Goal: Transaction & Acquisition: Book appointment/travel/reservation

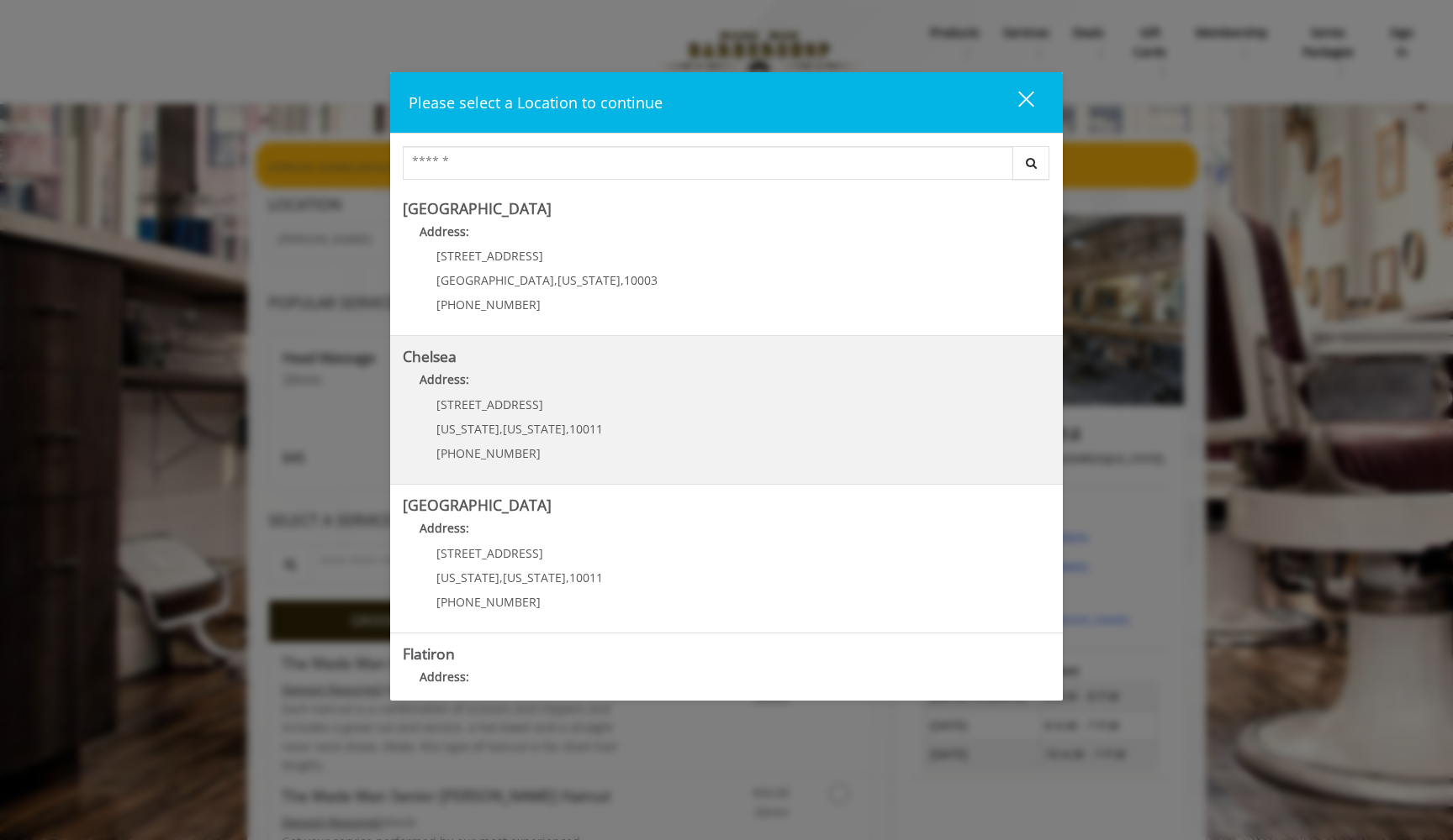
click at [670, 424] on link "Chelsea Address: [STREET_ADDRESS][US_STATE][US_STATE] (917) 639-3902" at bounding box center [726, 410] width 648 height 122
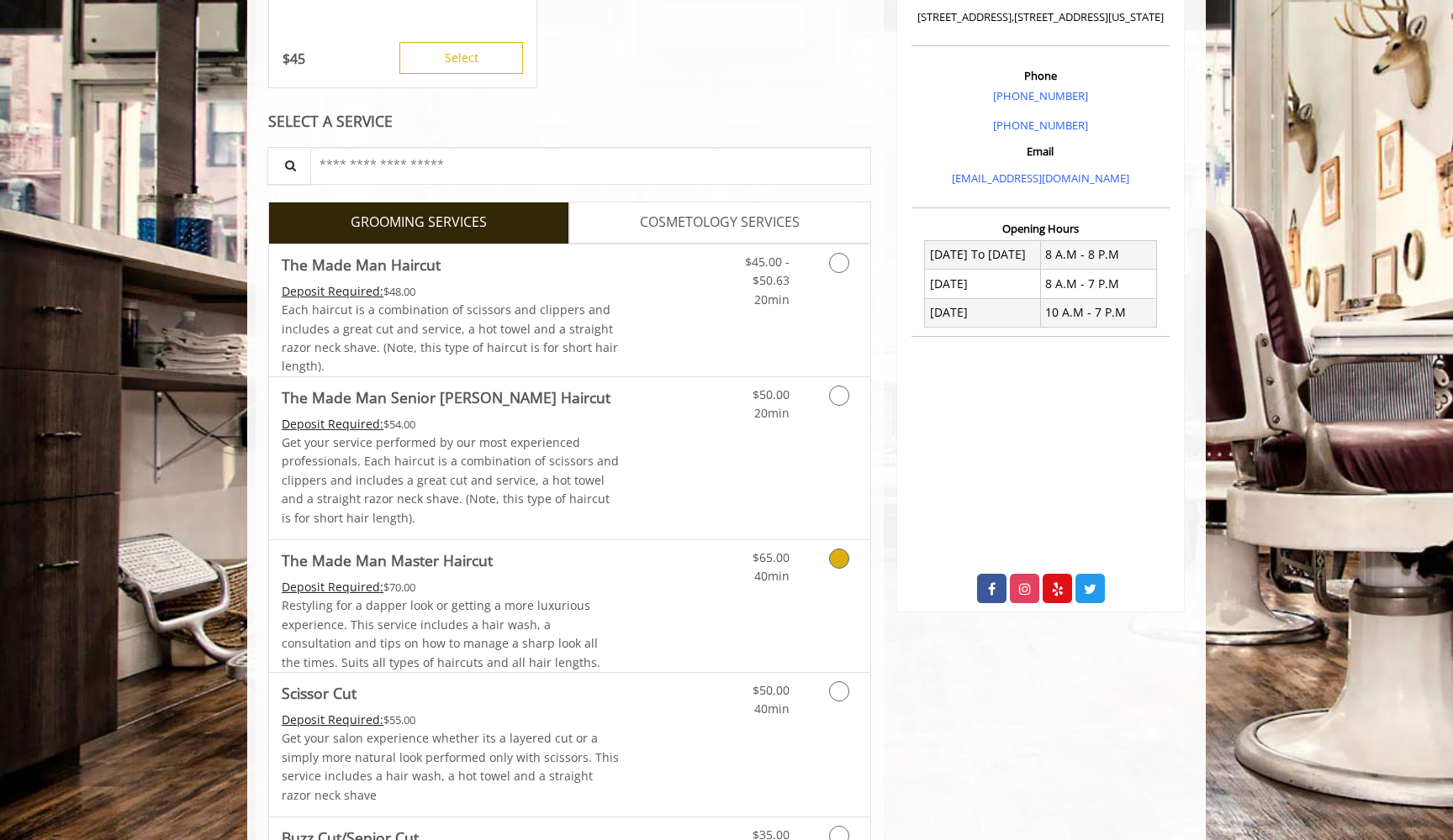
scroll to position [442, 0]
click at [641, 305] on link "Discounted Price" at bounding box center [670, 311] width 100 height 132
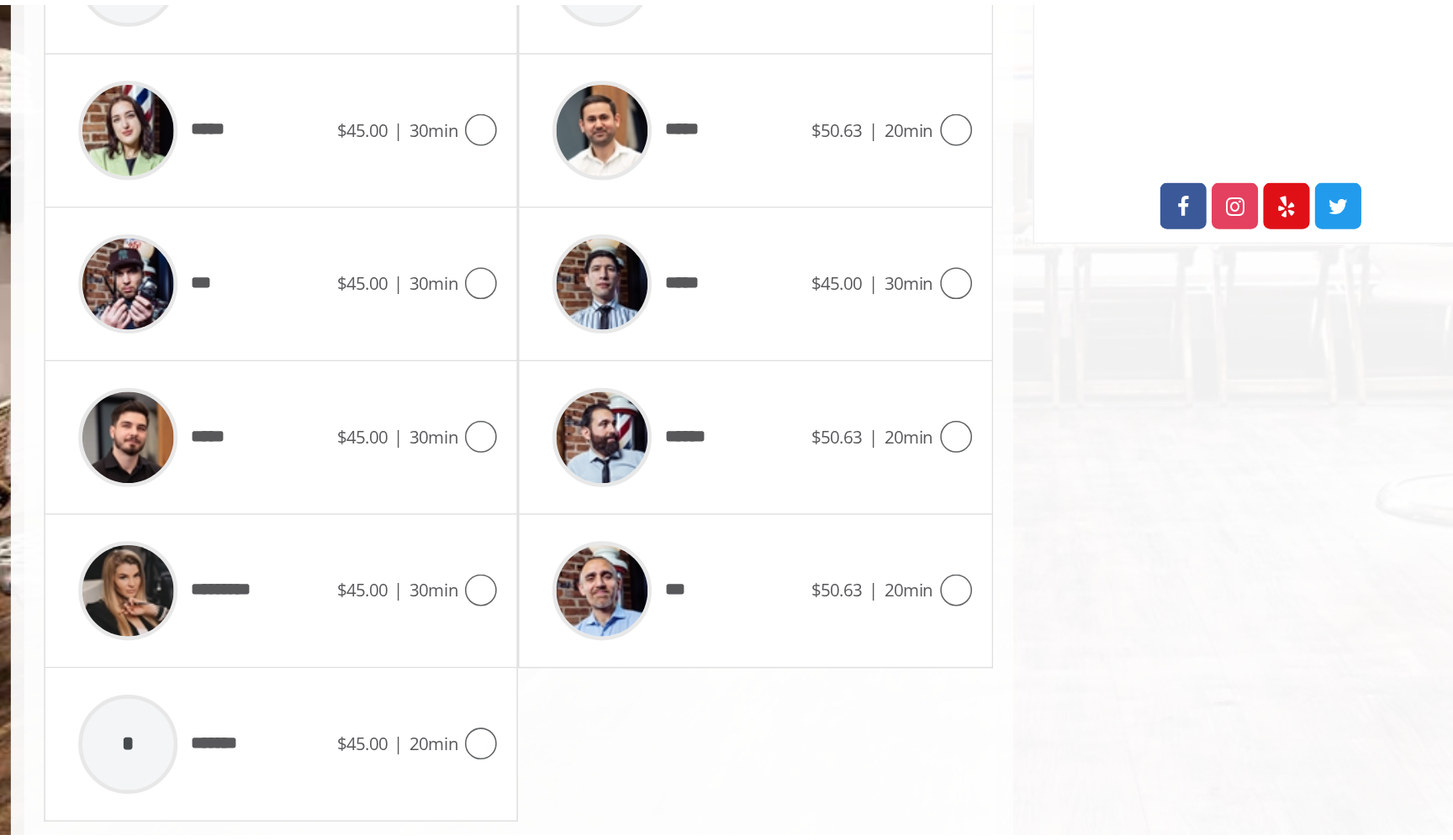
scroll to position [632, 0]
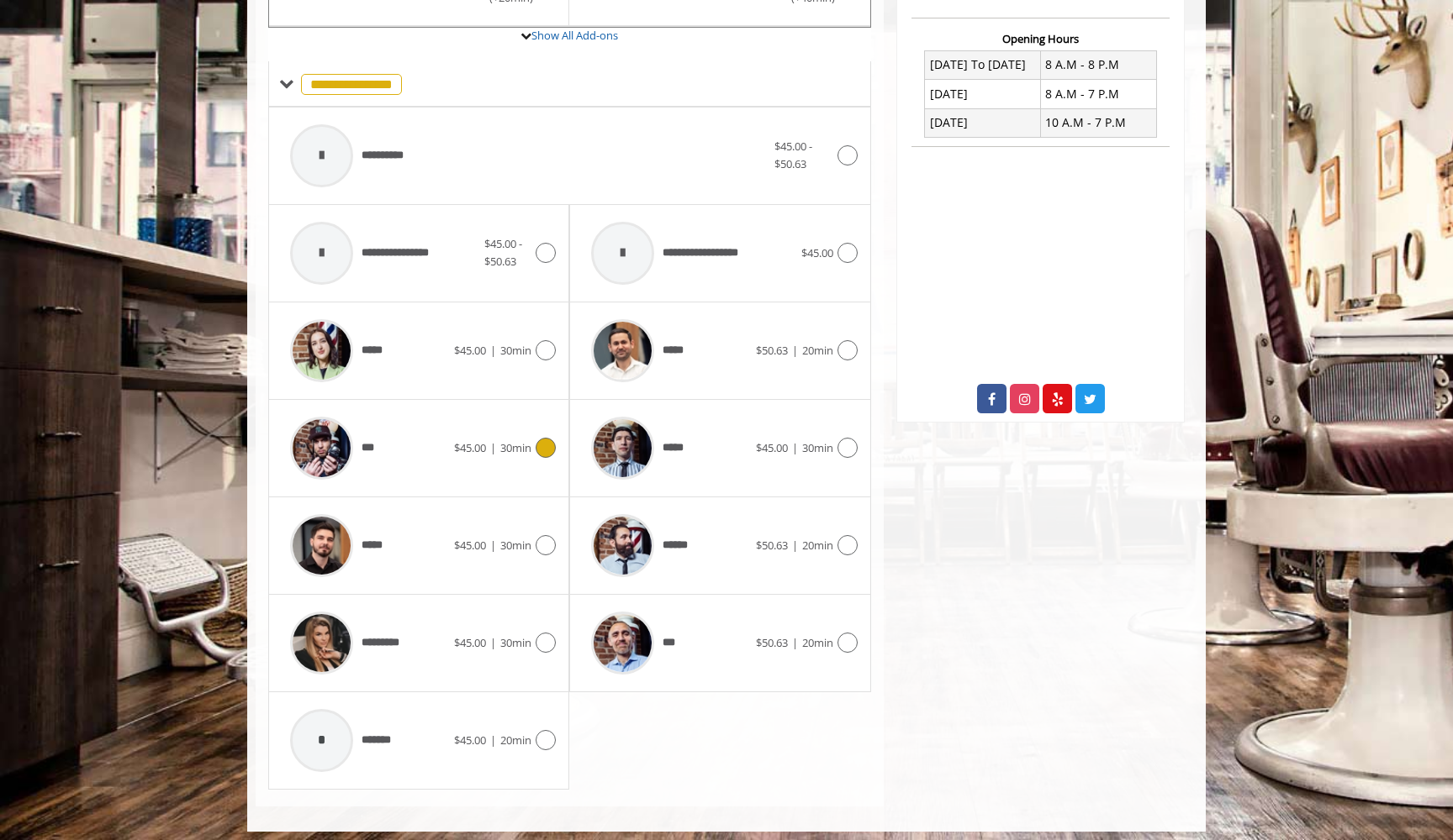
click at [536, 445] on div at bounding box center [544, 447] width 25 height 20
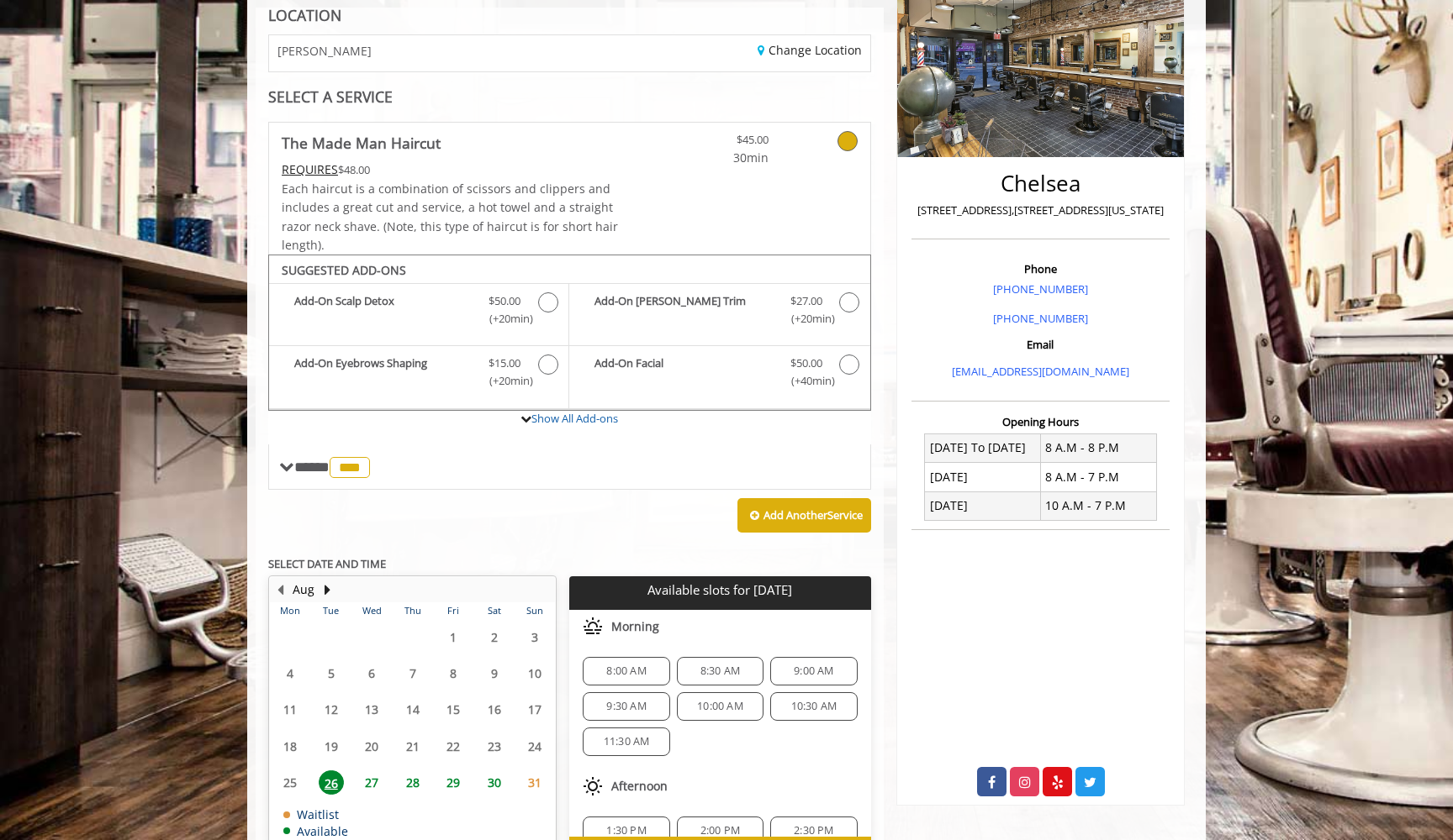
scroll to position [346, 0]
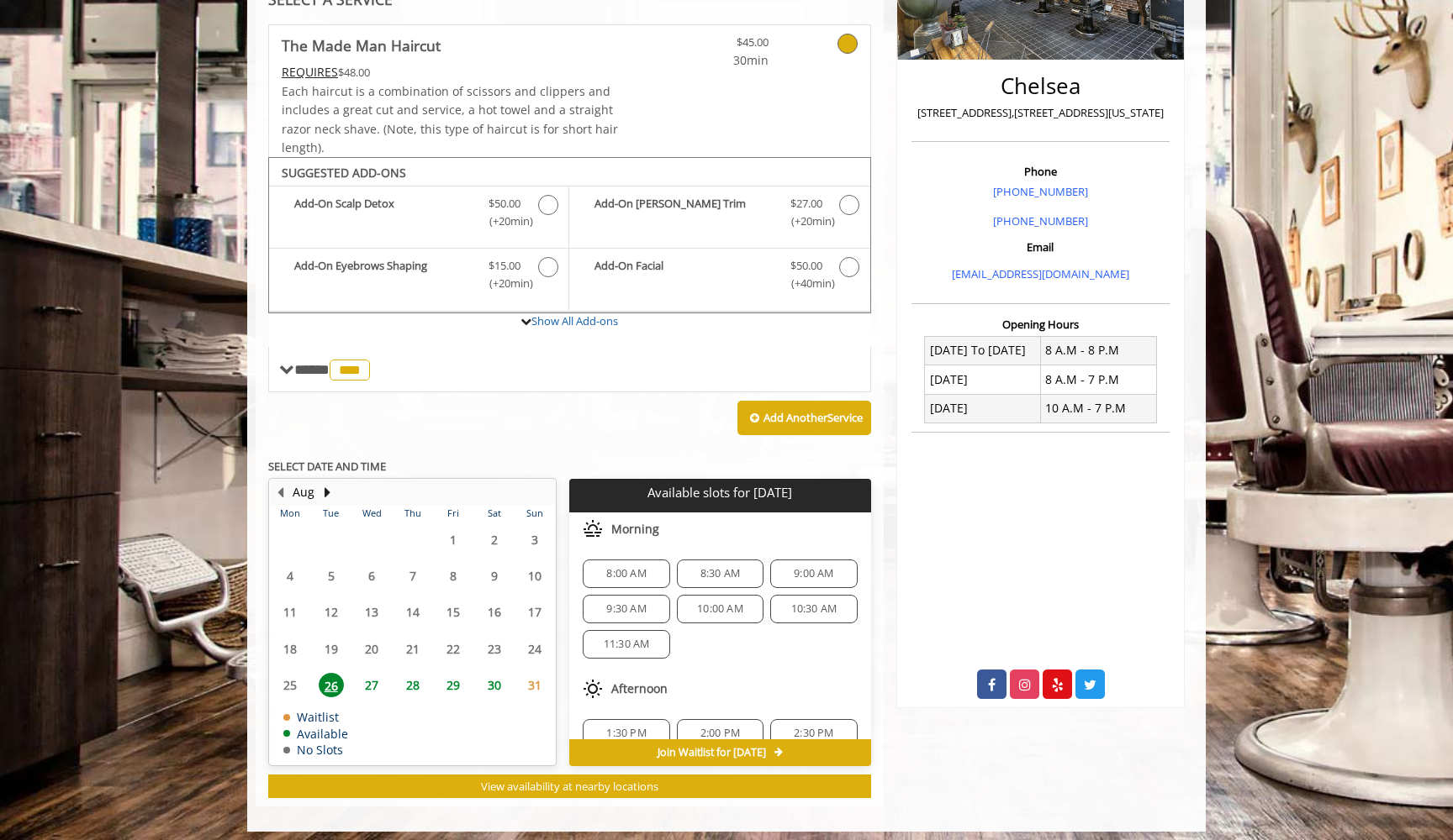
click at [327, 677] on span "26" at bounding box center [331, 685] width 25 height 24
click at [810, 569] on span "9:00 AM" at bounding box center [813, 573] width 39 height 13
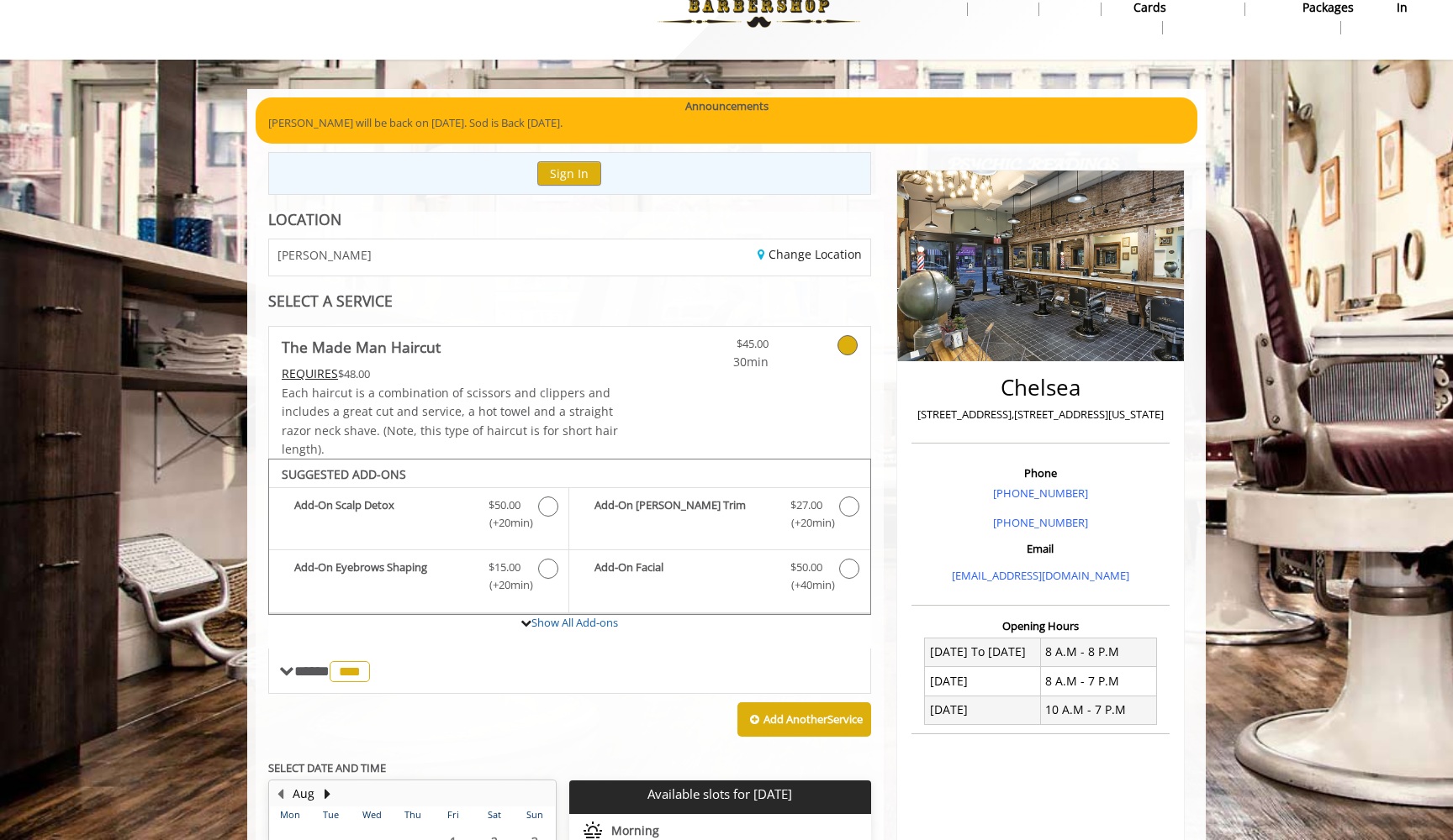
scroll to position [46, 0]
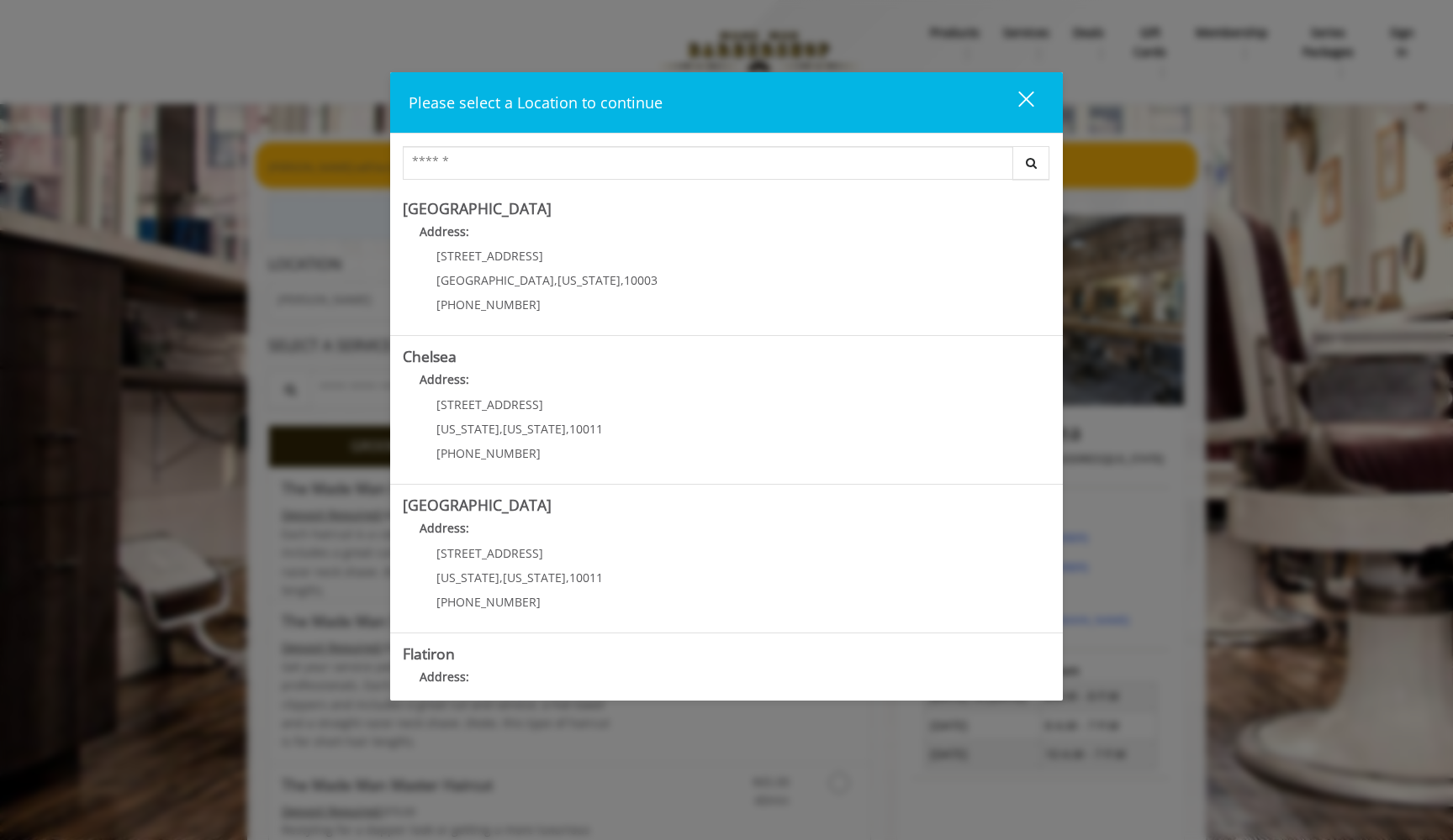
click at [1022, 102] on div "close dialog" at bounding box center [1026, 99] width 16 height 16
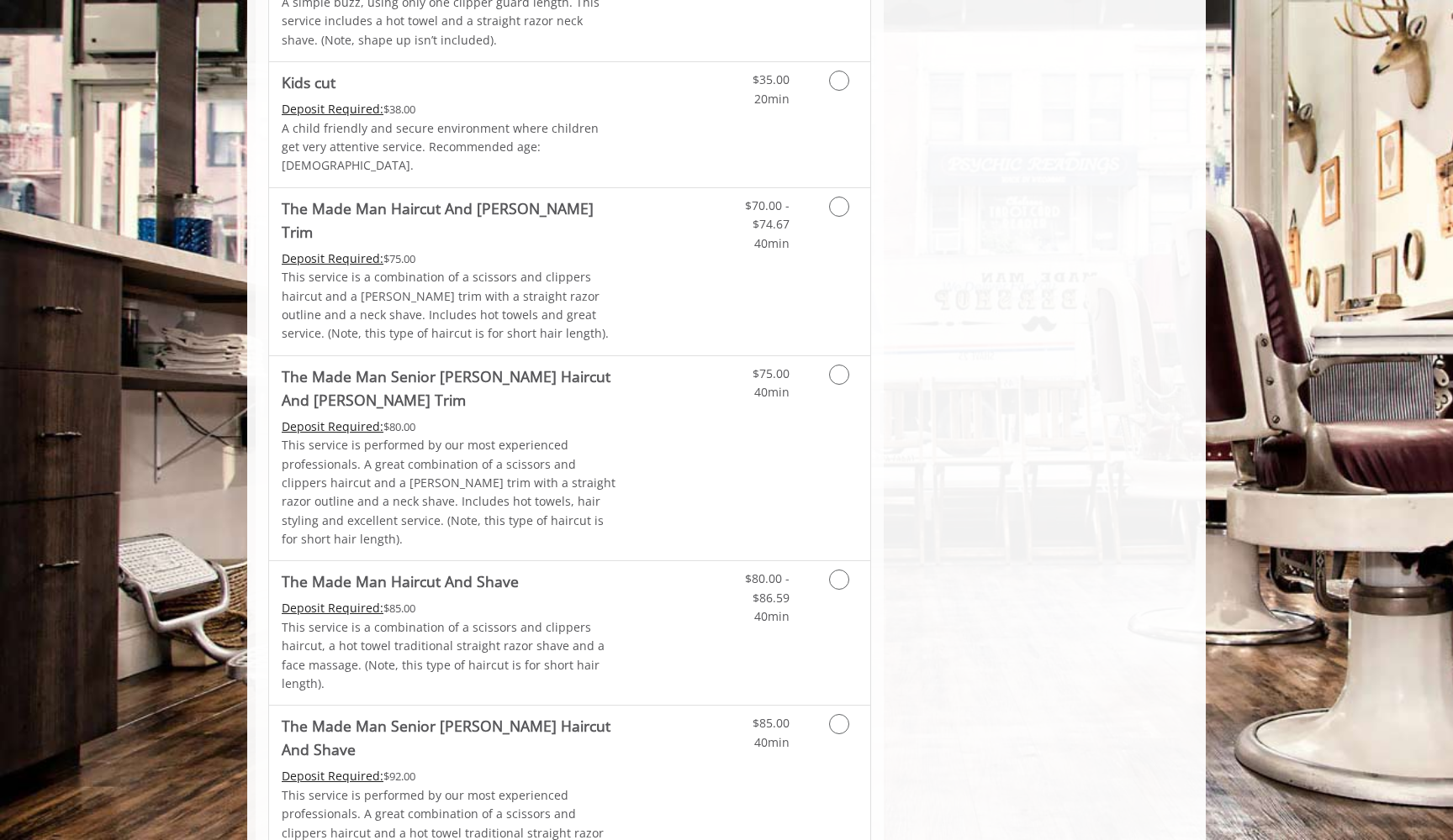
scroll to position [1107, 0]
click at [958, 542] on div "Chelsea 169 W 23rd Street,170 W 23rd Street, New York Phone +(917) 639-3902 +(6…" at bounding box center [1040, 647] width 313 height 3113
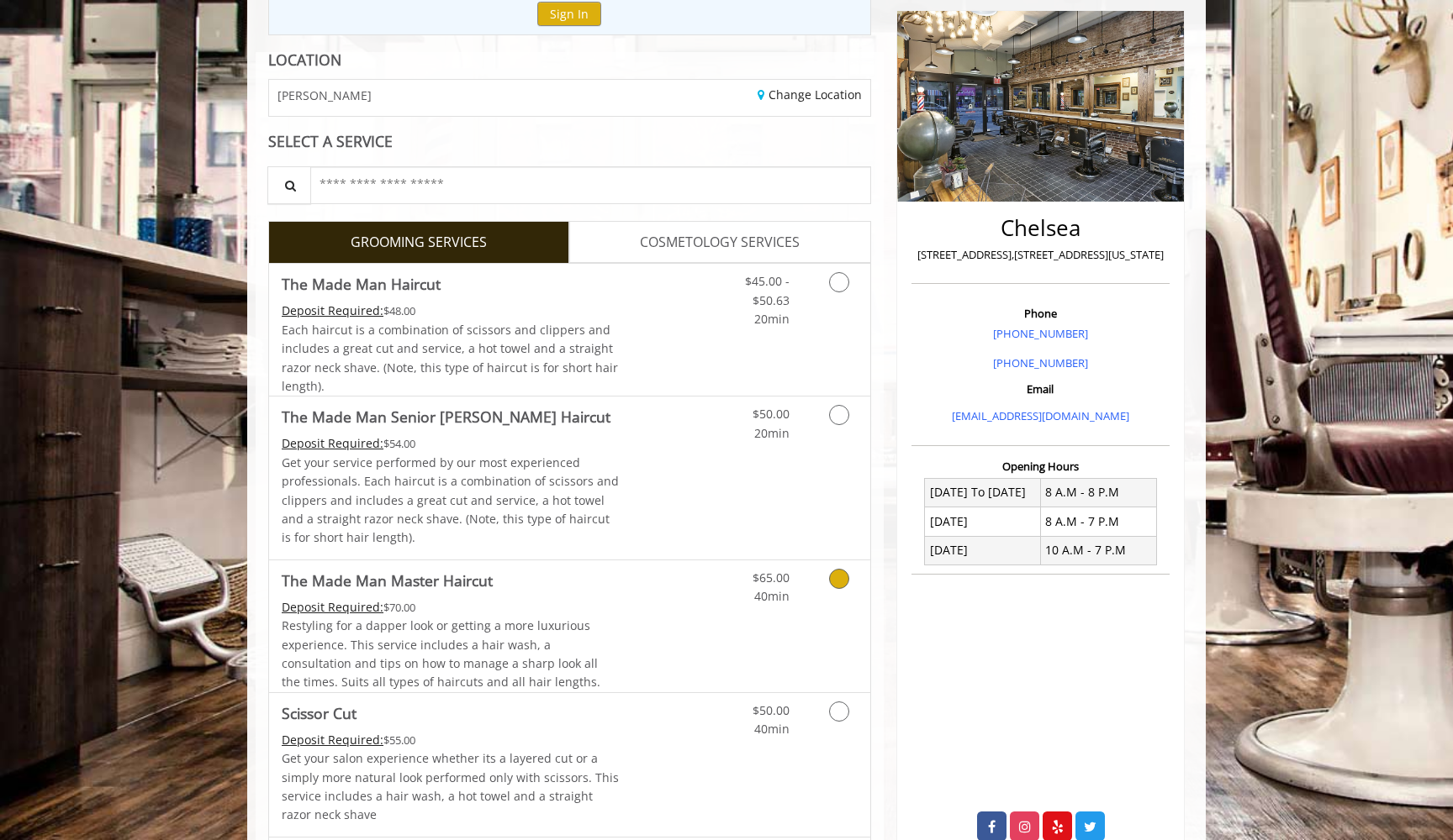
scroll to position [186, 0]
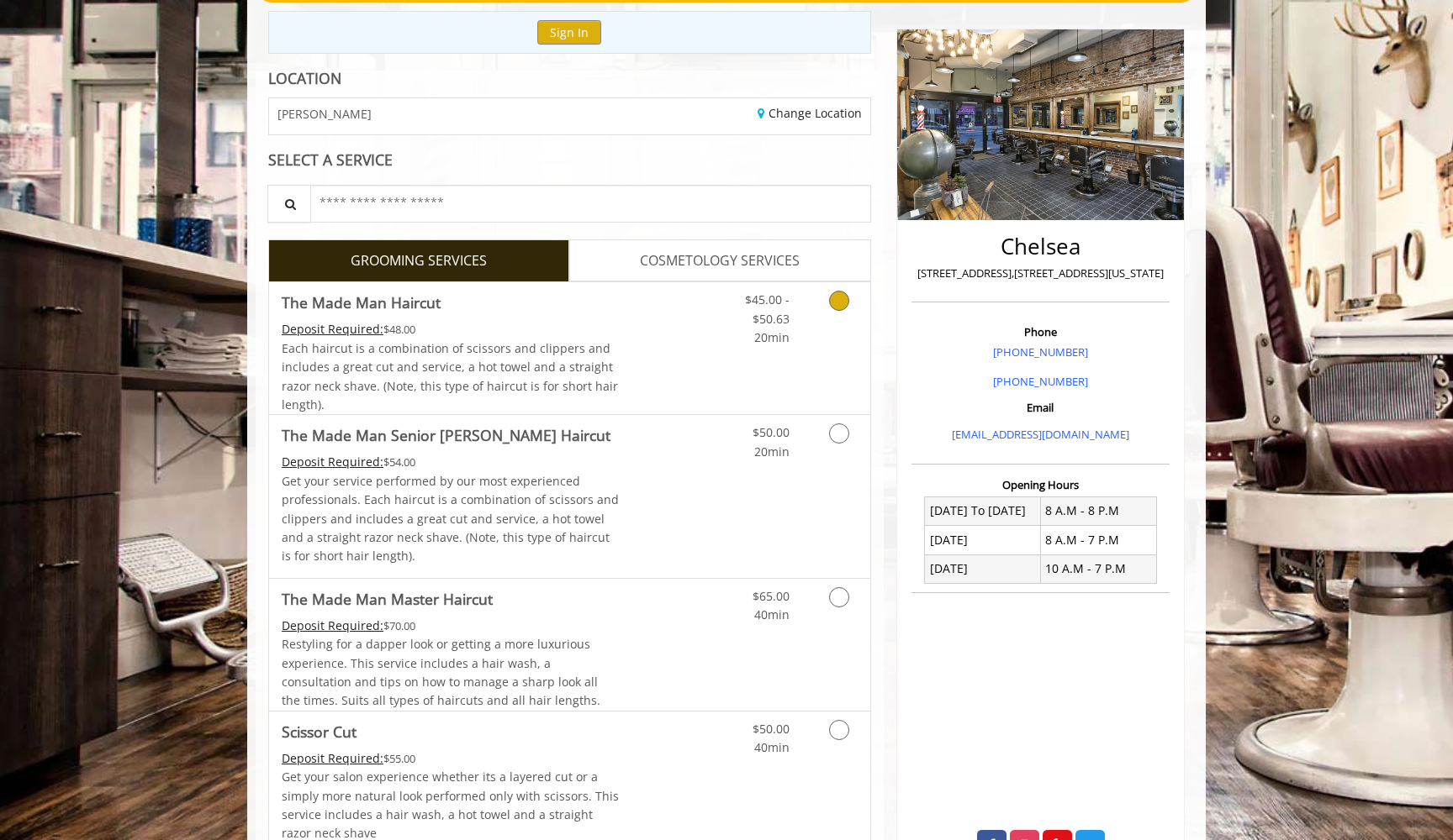
click at [686, 320] on link "Discounted Price" at bounding box center [670, 348] width 100 height 132
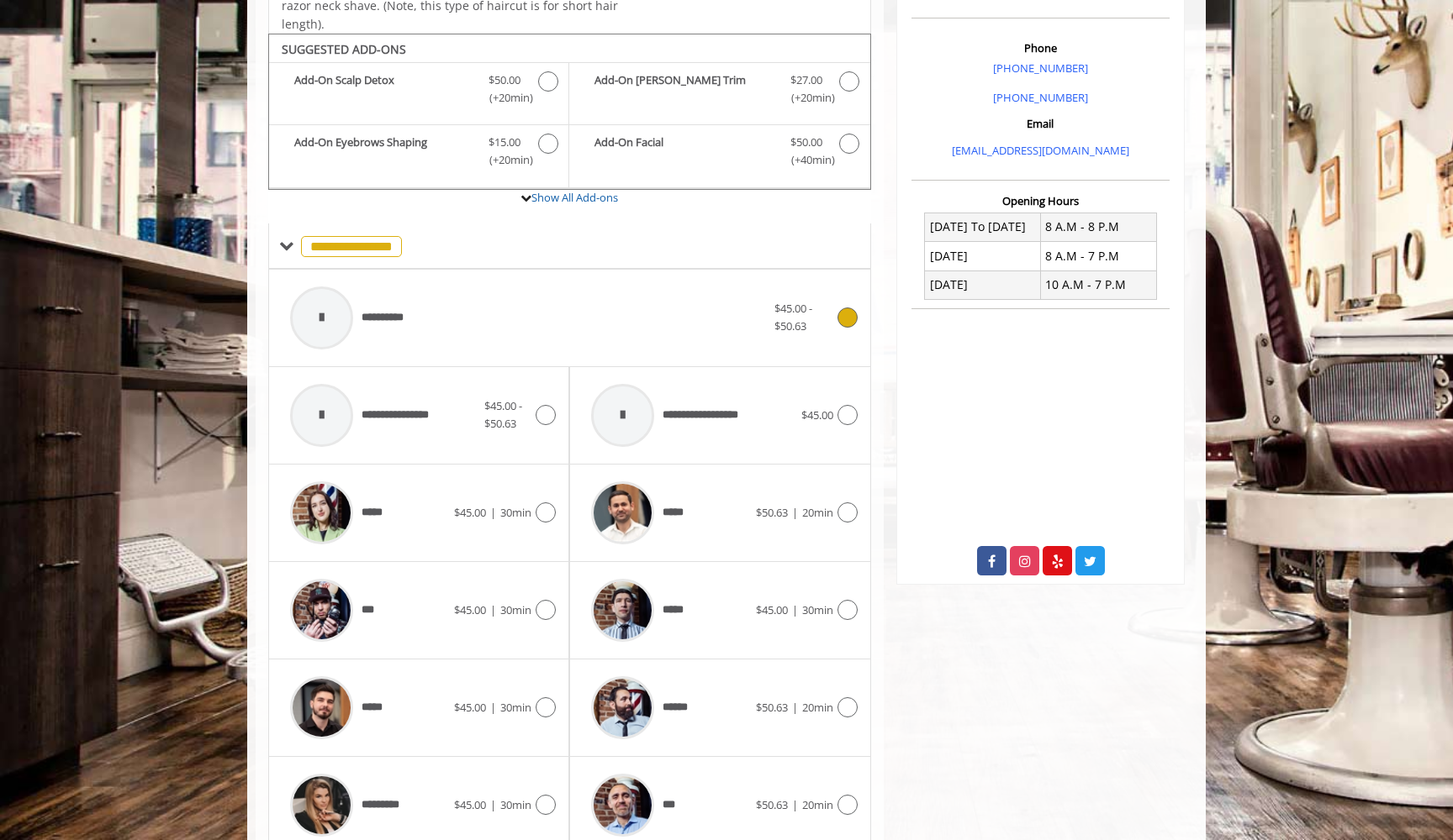
scroll to position [500, 0]
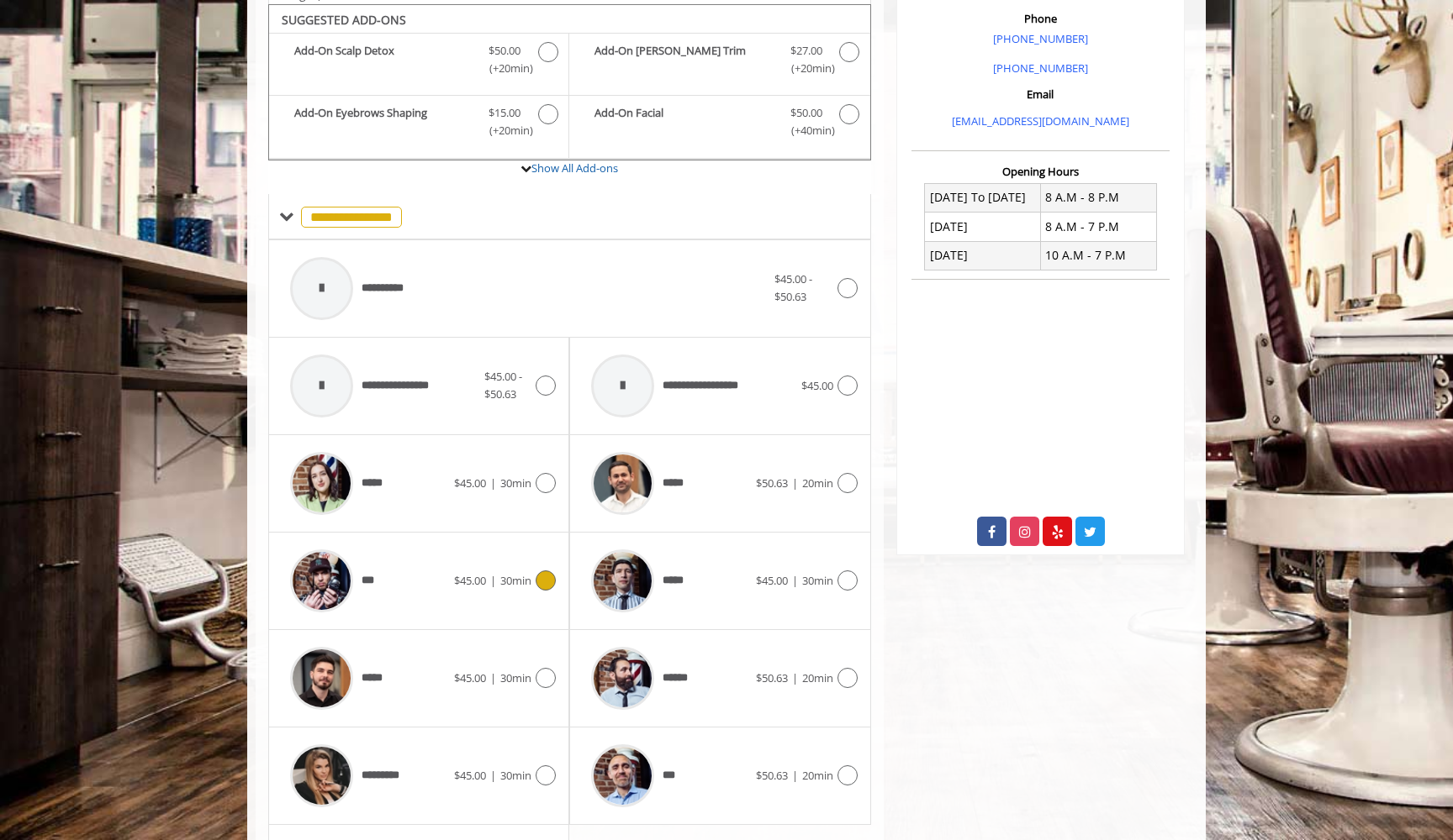
click at [414, 583] on div "***" at bounding box center [368, 581] width 172 height 80
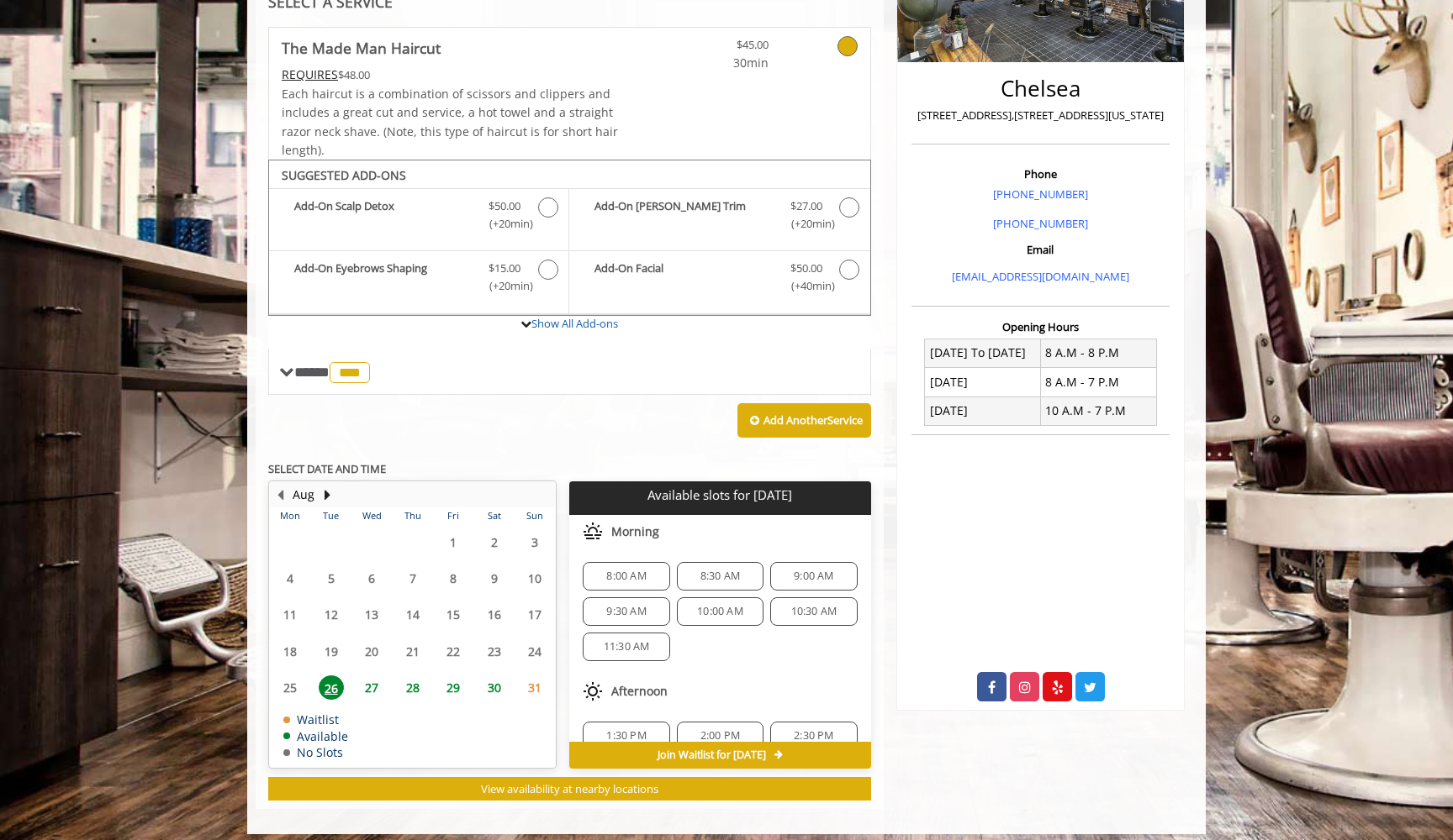
scroll to position [346, 0]
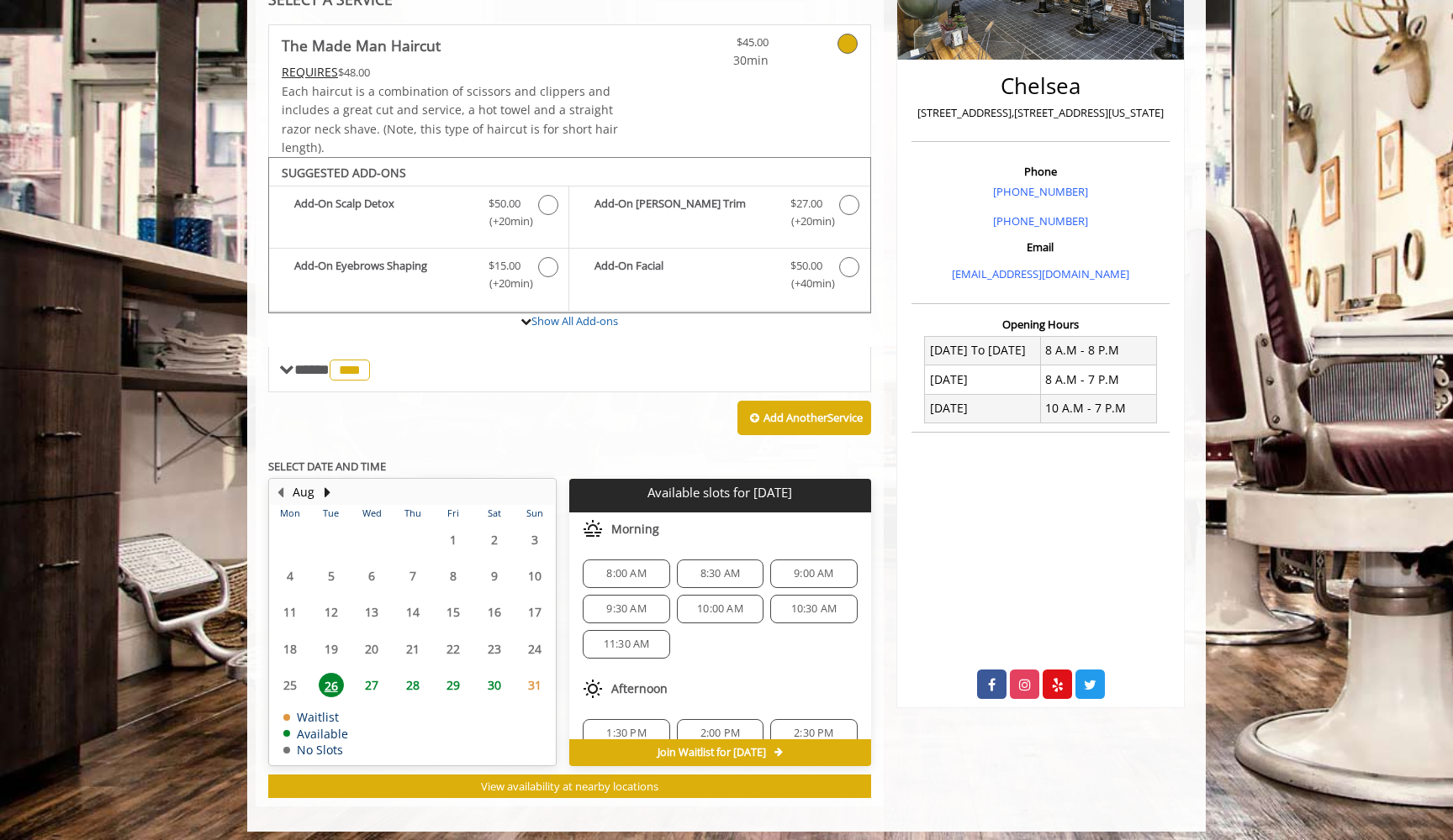
click at [802, 567] on span "9:00 AM" at bounding box center [813, 573] width 39 height 13
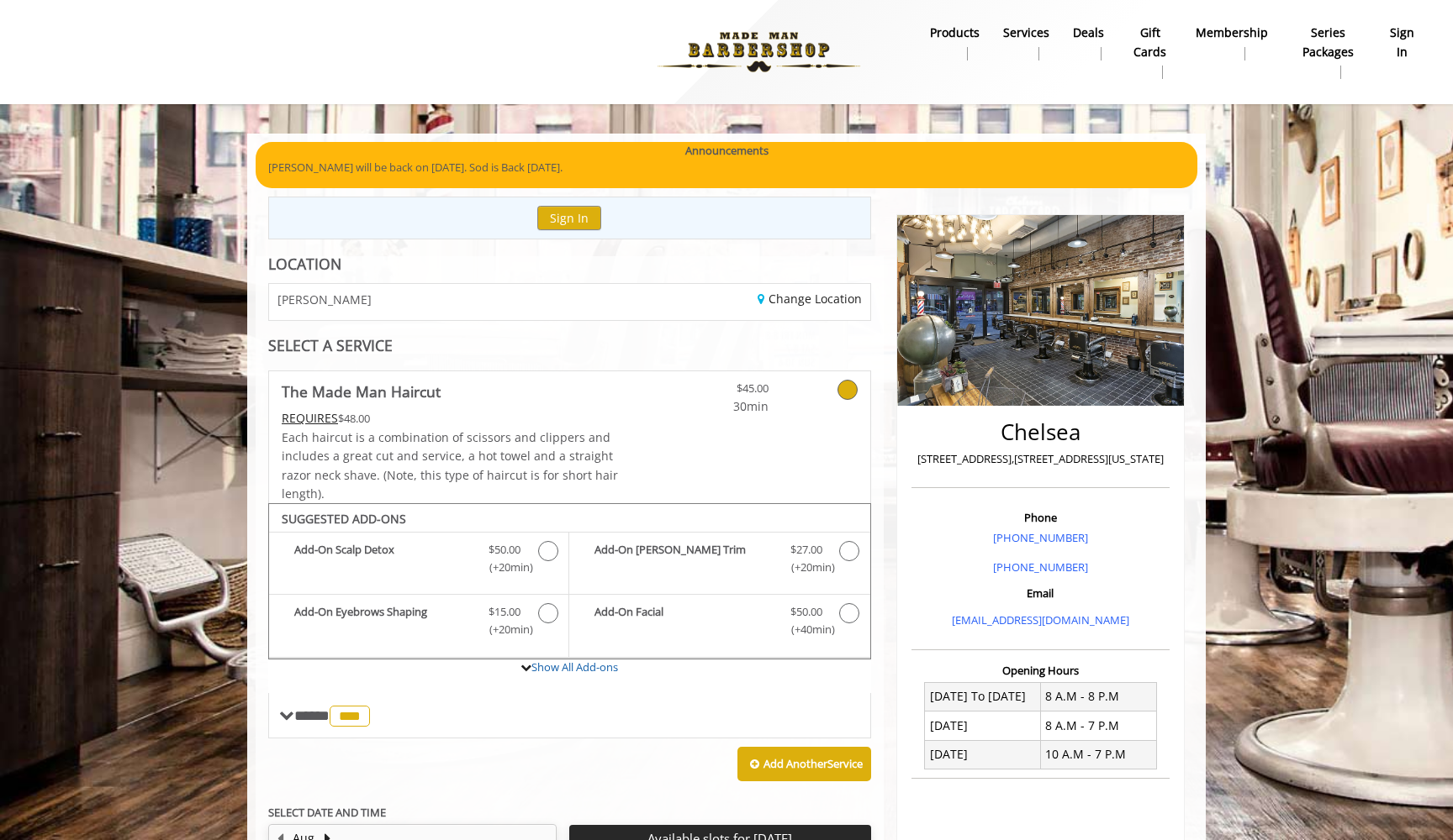
scroll to position [0, 0]
click at [531, 661] on link "Show All Add-ons" at bounding box center [574, 667] width 87 height 15
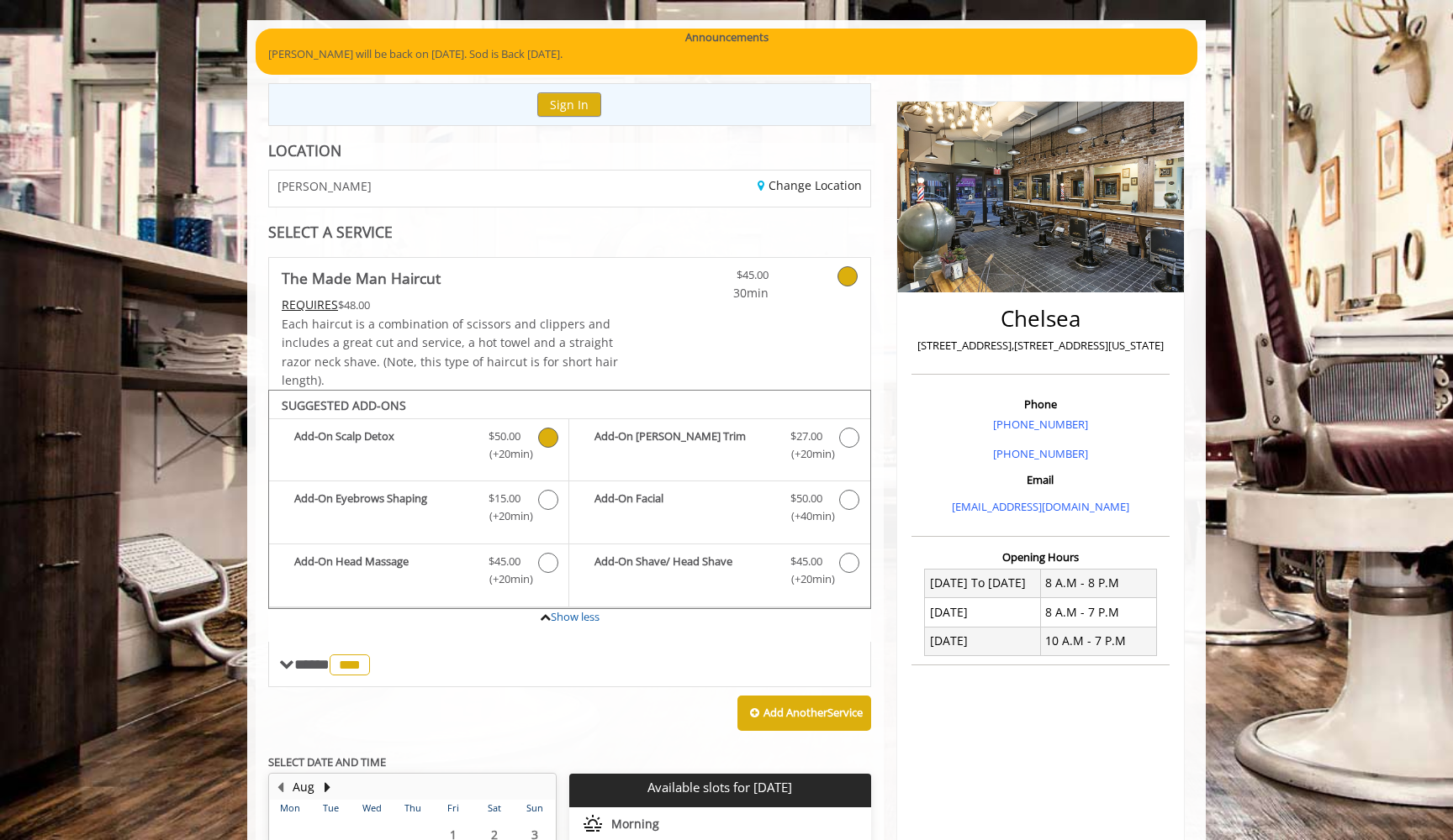
scroll to position [116, 0]
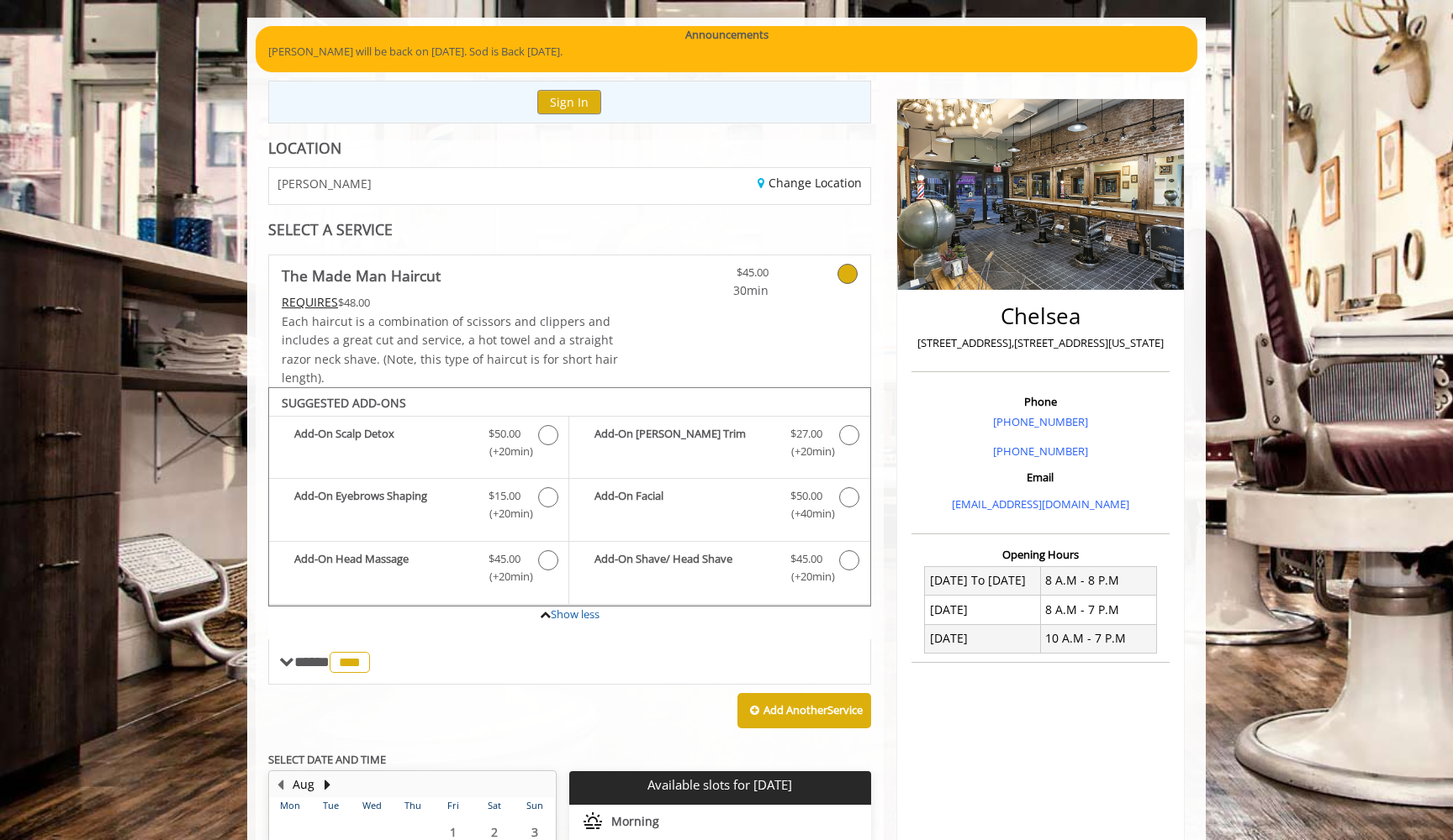
click at [521, 337] on span "Each haircut is a combination of scissors and clippers and includes a great cut…" at bounding box center [450, 349] width 336 height 73
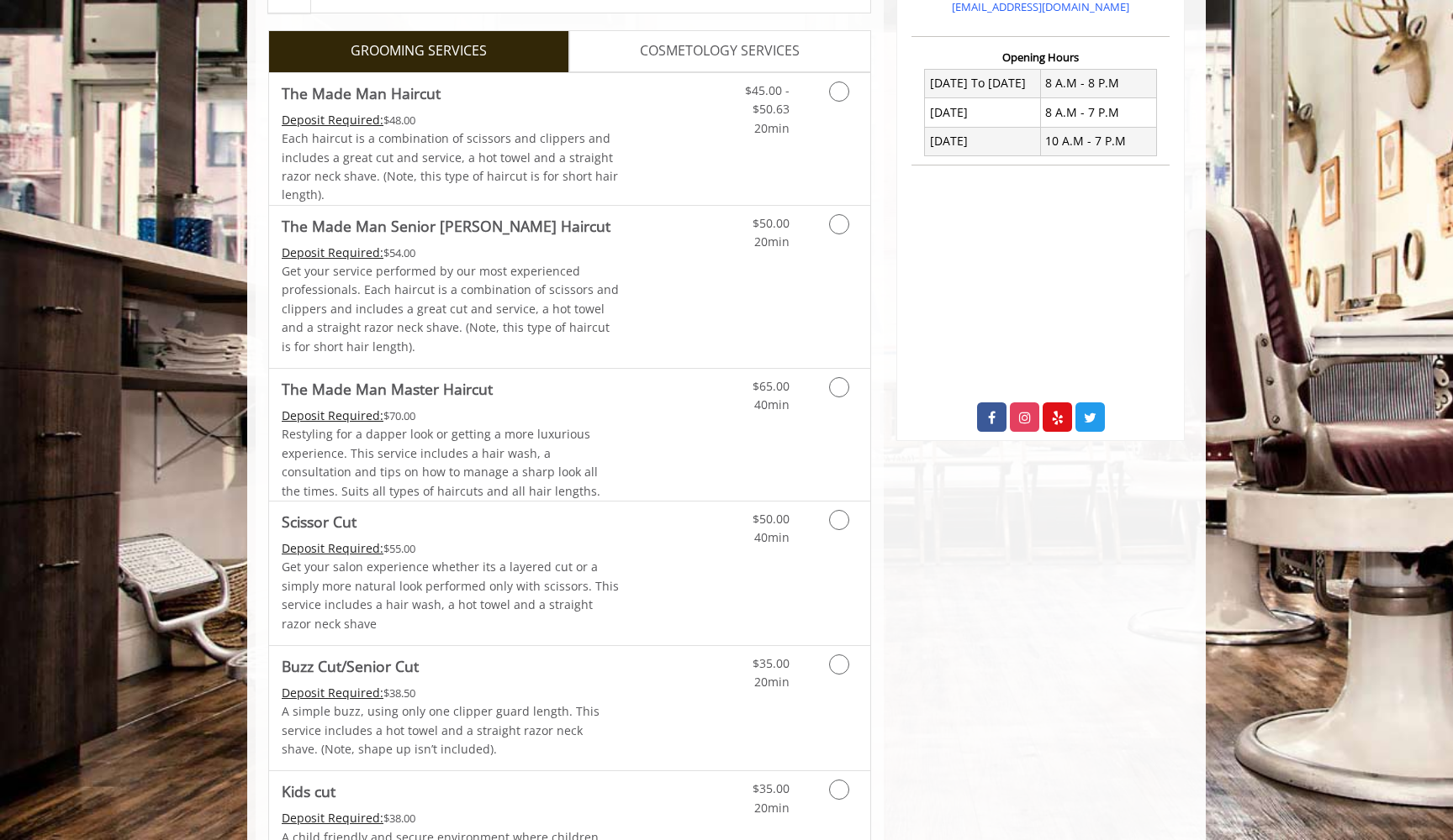
scroll to position [389, 0]
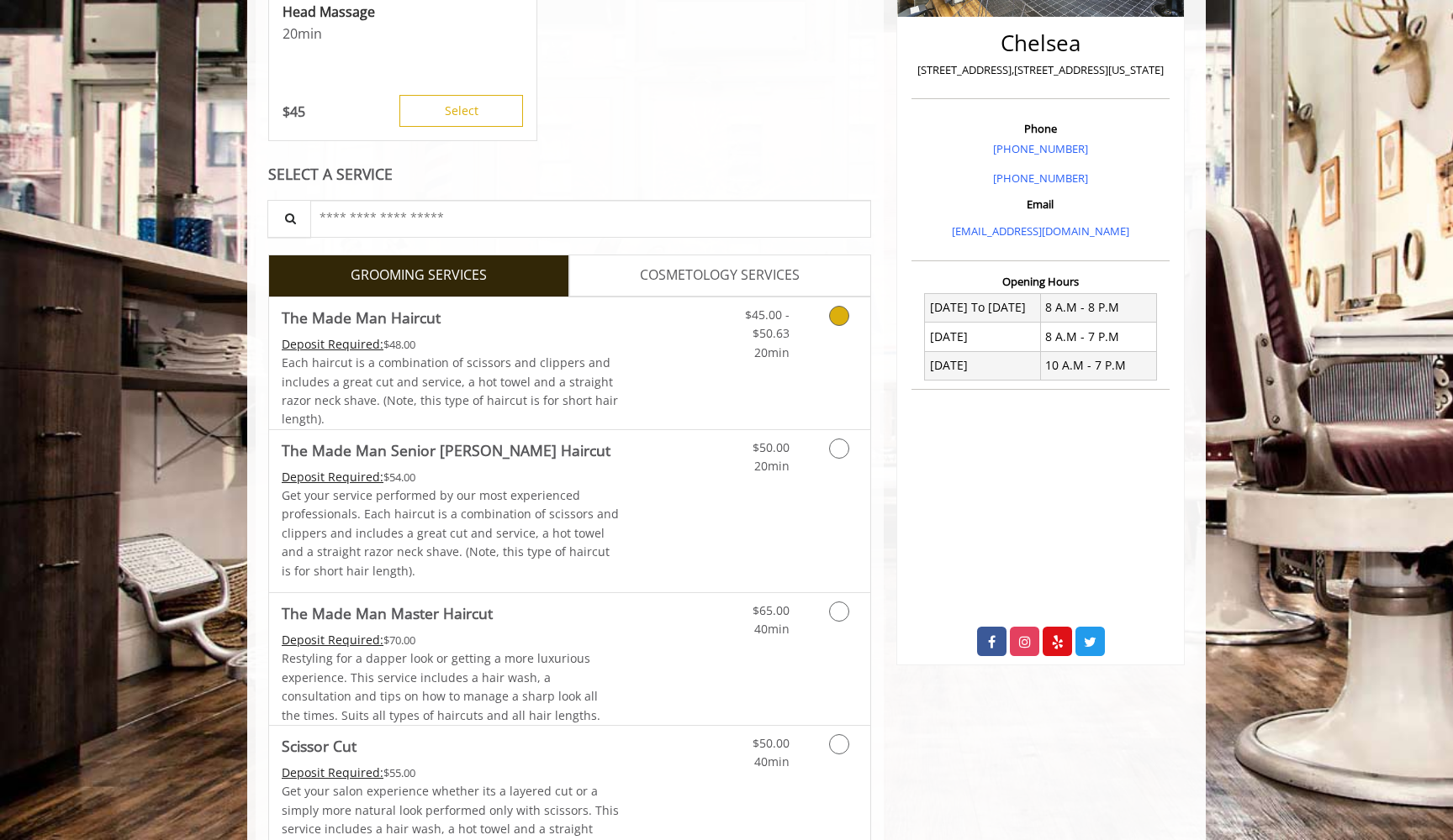
click at [592, 360] on span "Each haircut is a combination of scissors and clippers and includes a great cut…" at bounding box center [450, 390] width 336 height 73
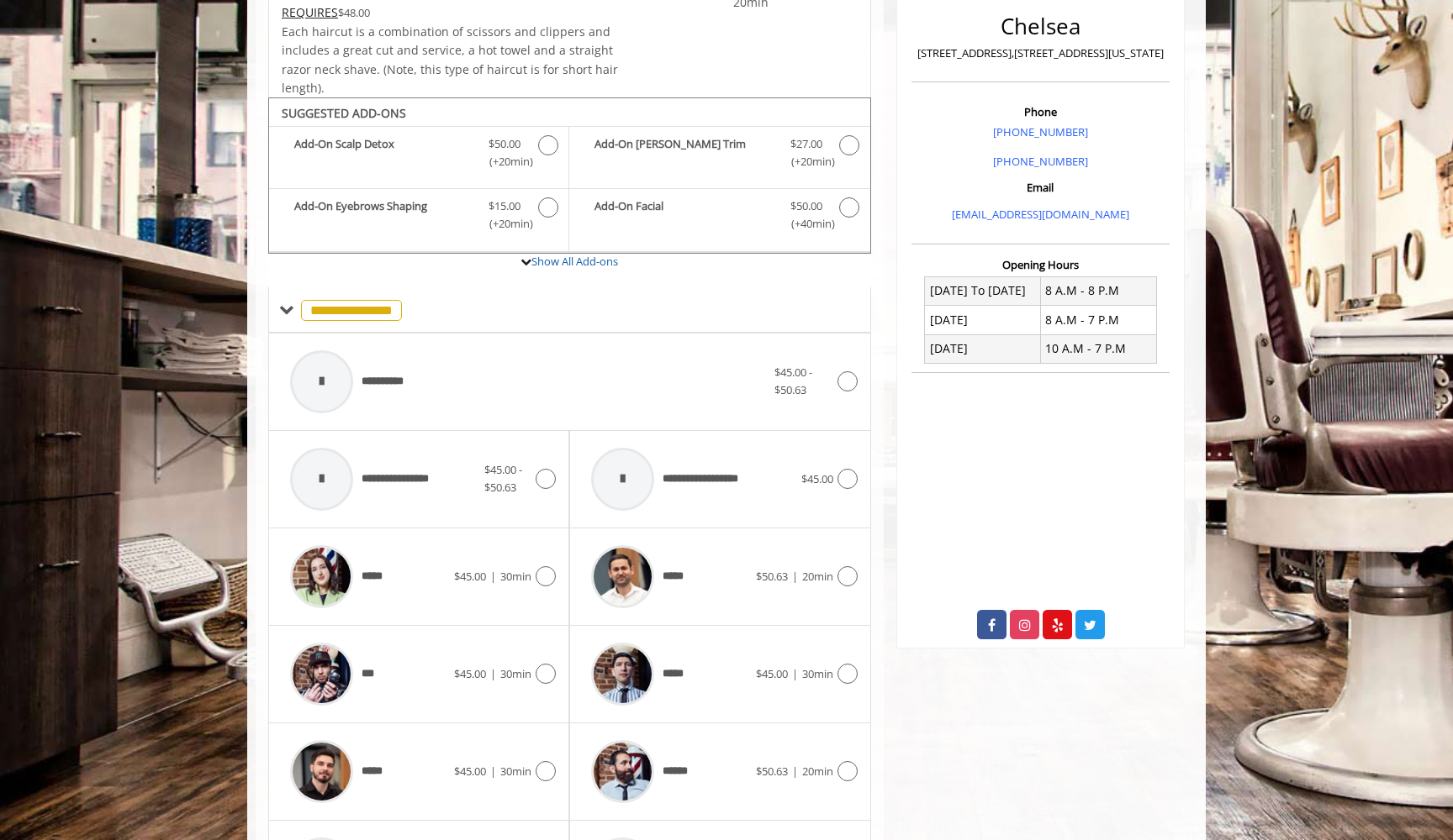
scroll to position [500, 0]
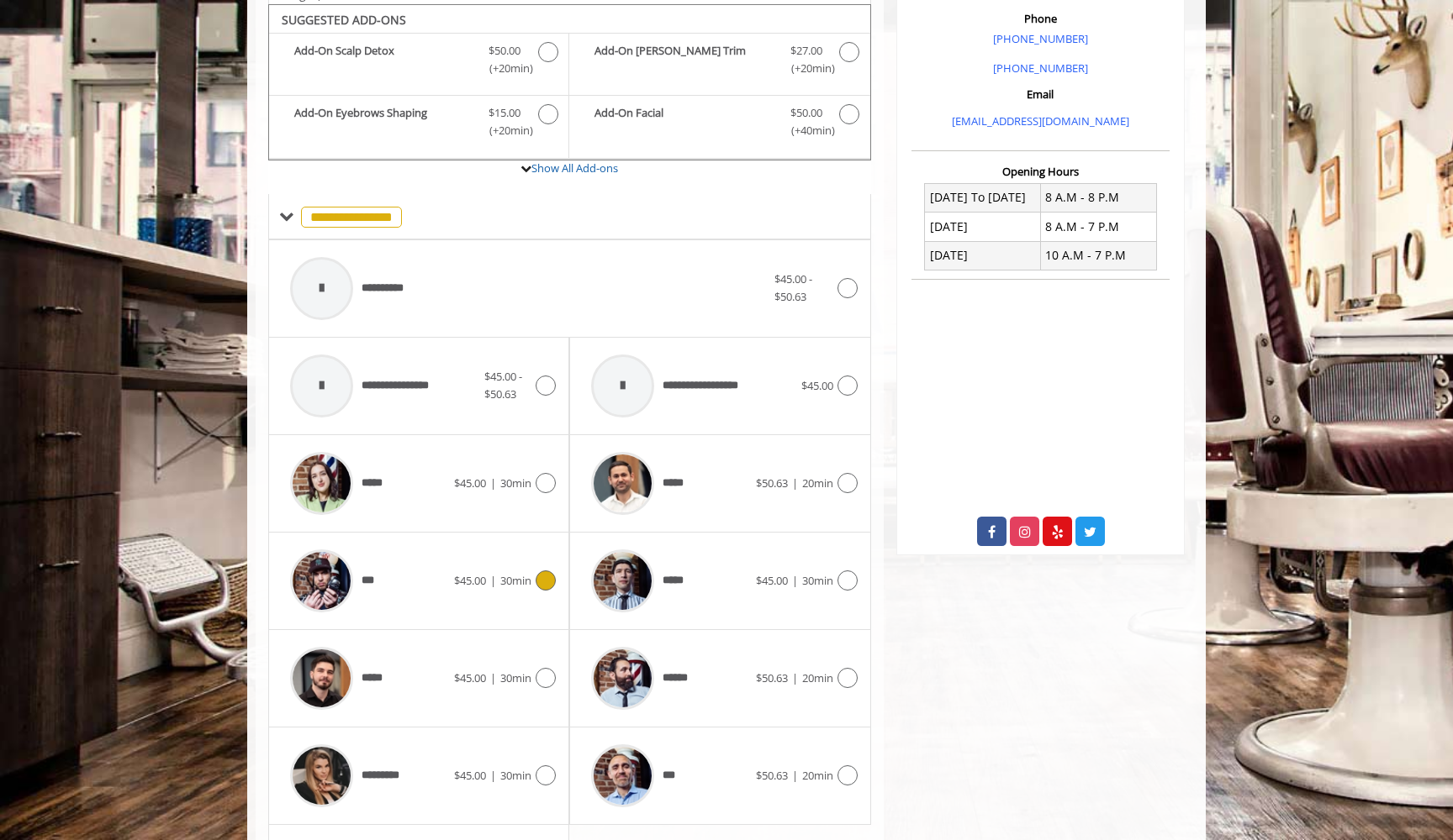
click at [426, 592] on div "***" at bounding box center [368, 581] width 172 height 80
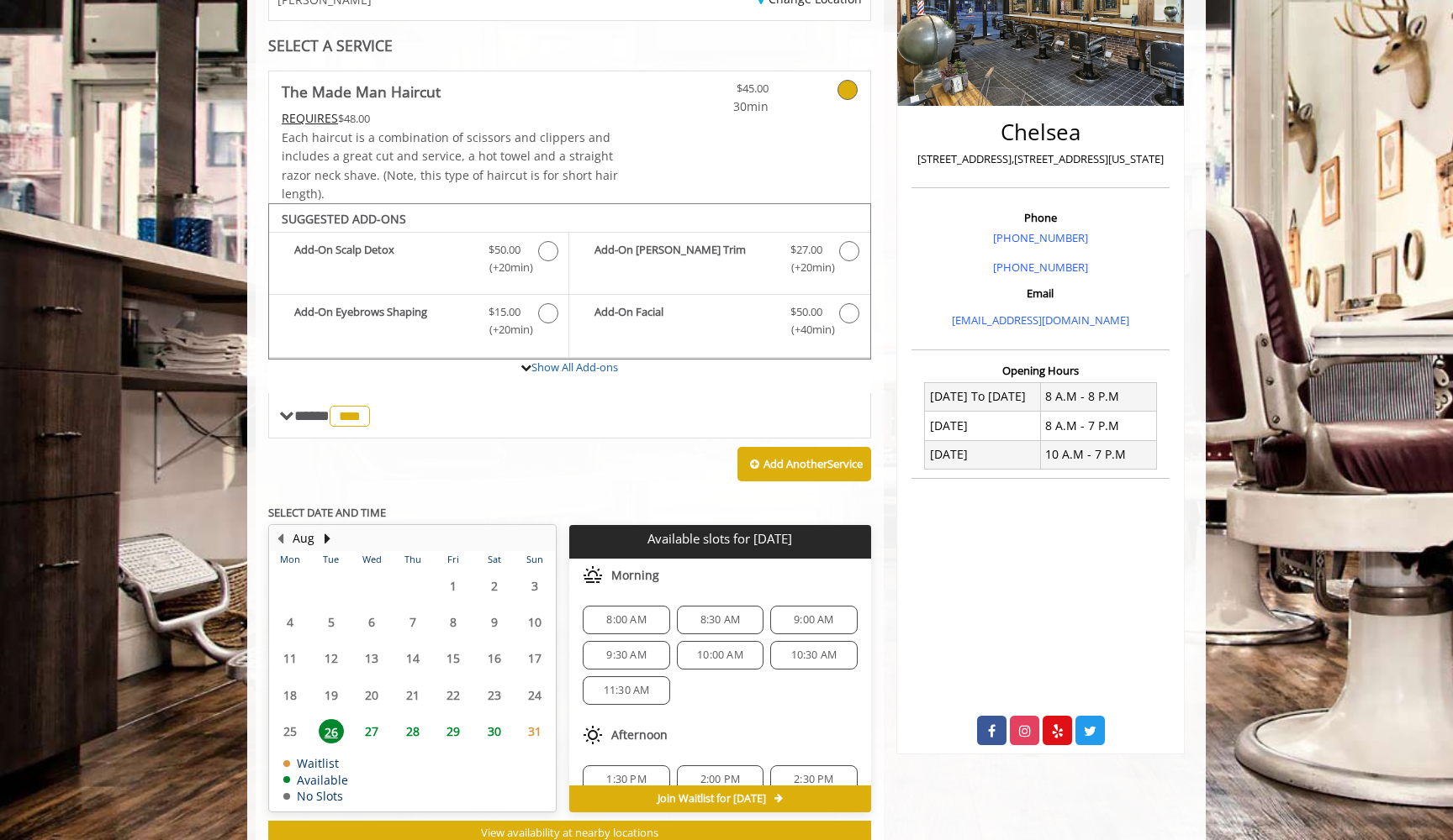
scroll to position [346, 0]
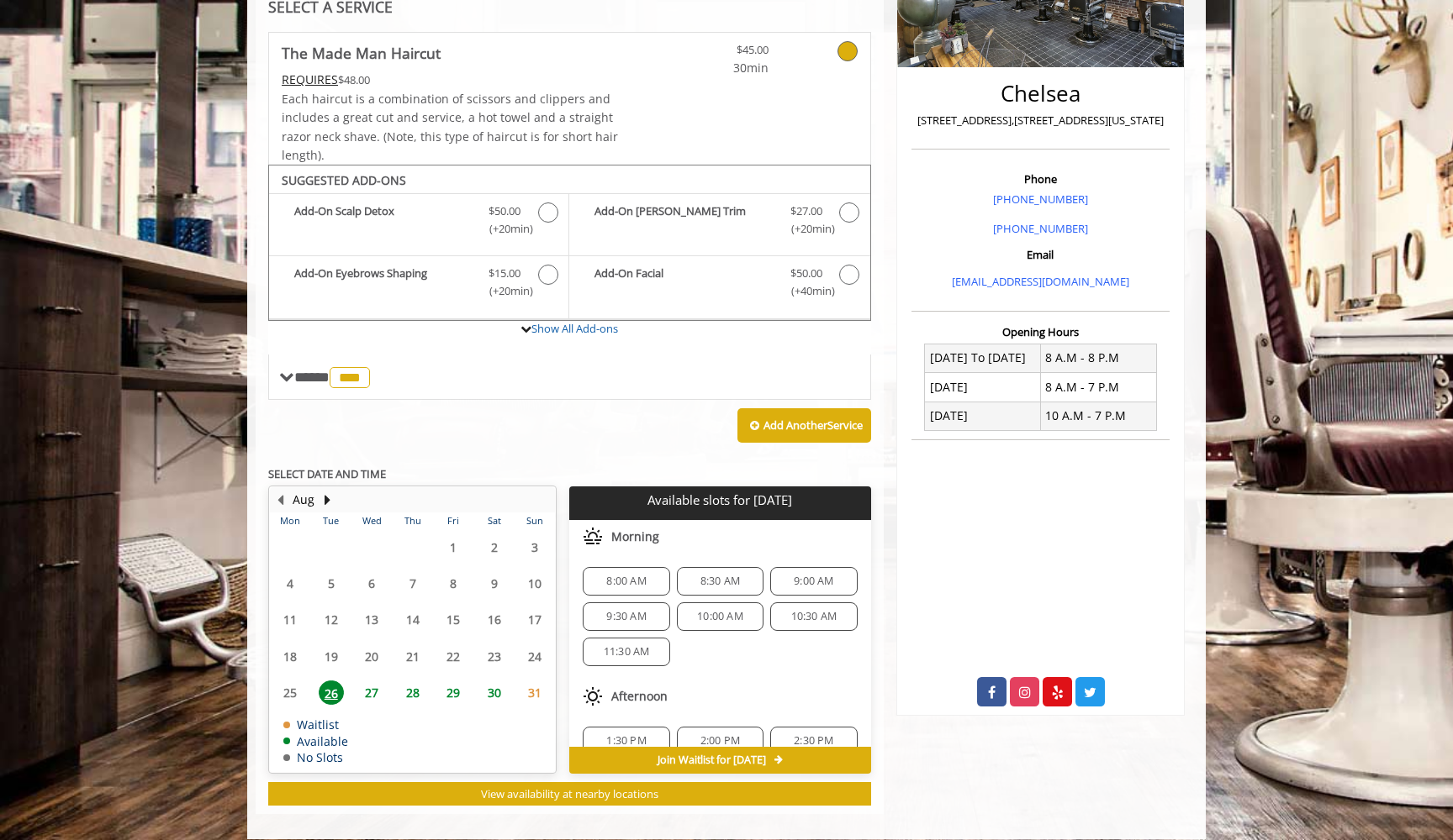
click at [804, 655] on div "8:00 AM 8:30 AM 9:00 AM 9:30 AM 10:00 AM 10:30 AM 11:30 AM" at bounding box center [719, 617] width 301 height 126
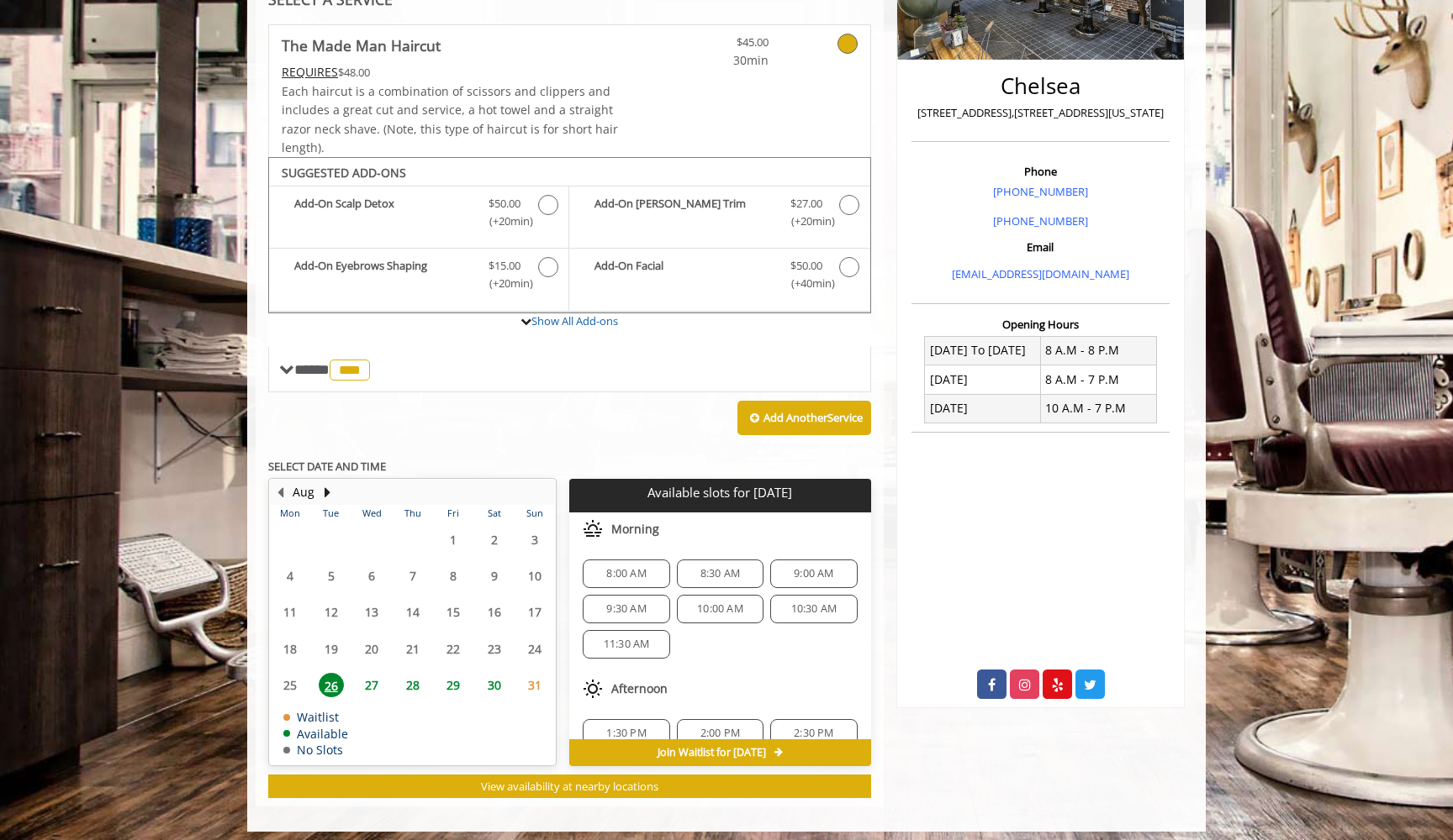
click at [804, 567] on span "9:00 AM" at bounding box center [813, 573] width 39 height 13
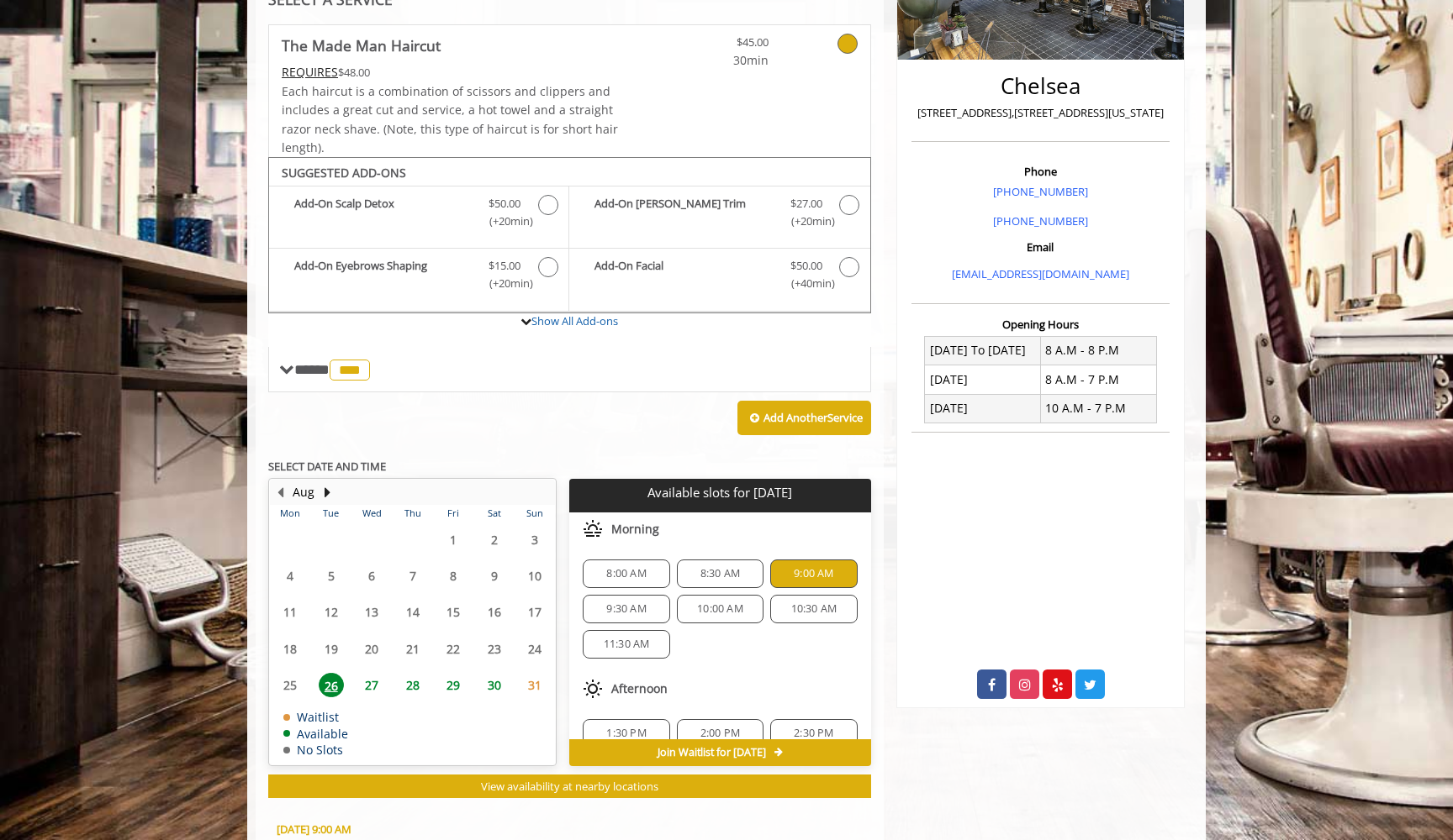
scroll to position [646, 0]
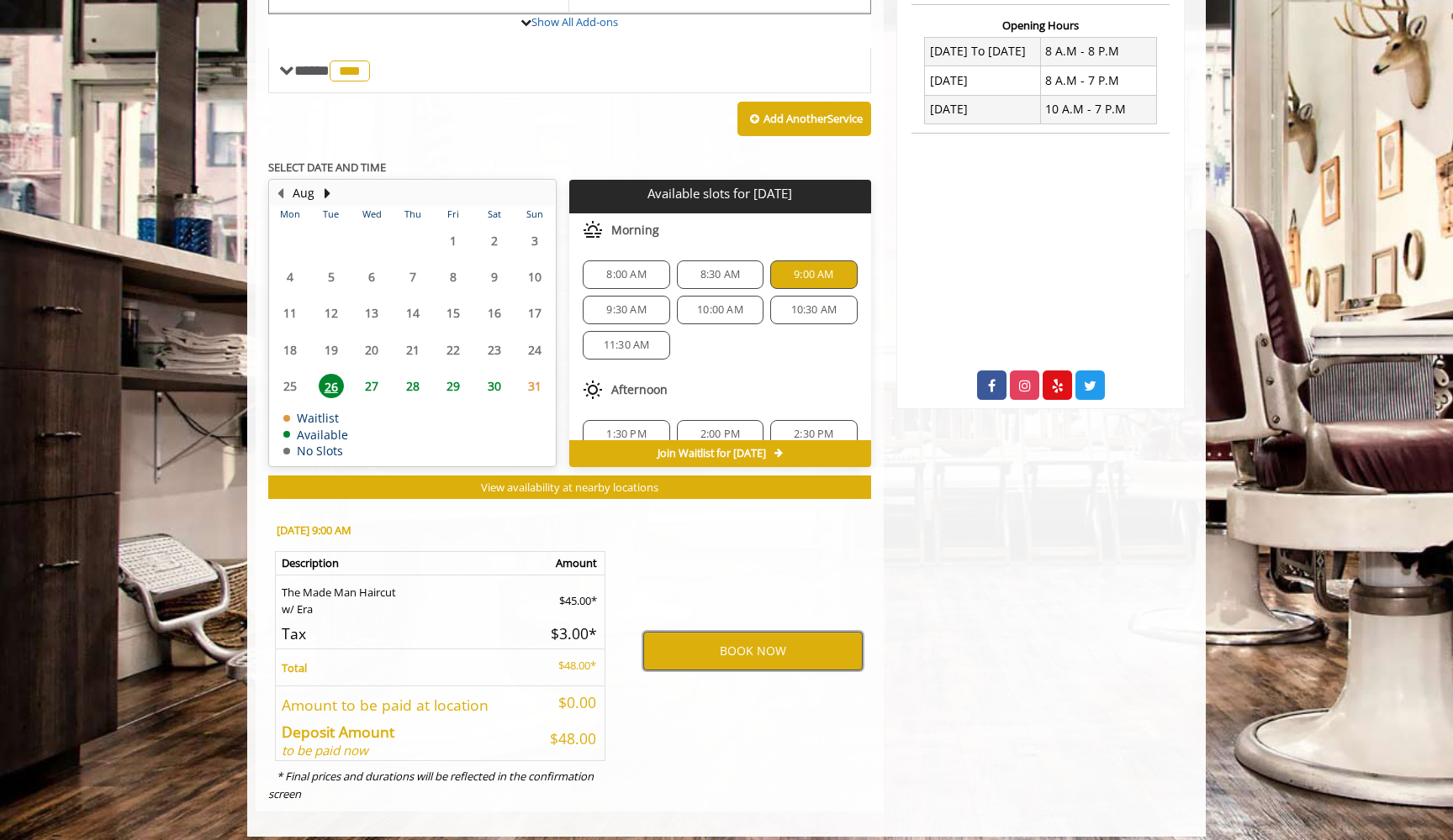
click at [776, 655] on button "BOOK NOW" at bounding box center [753, 651] width 220 height 38
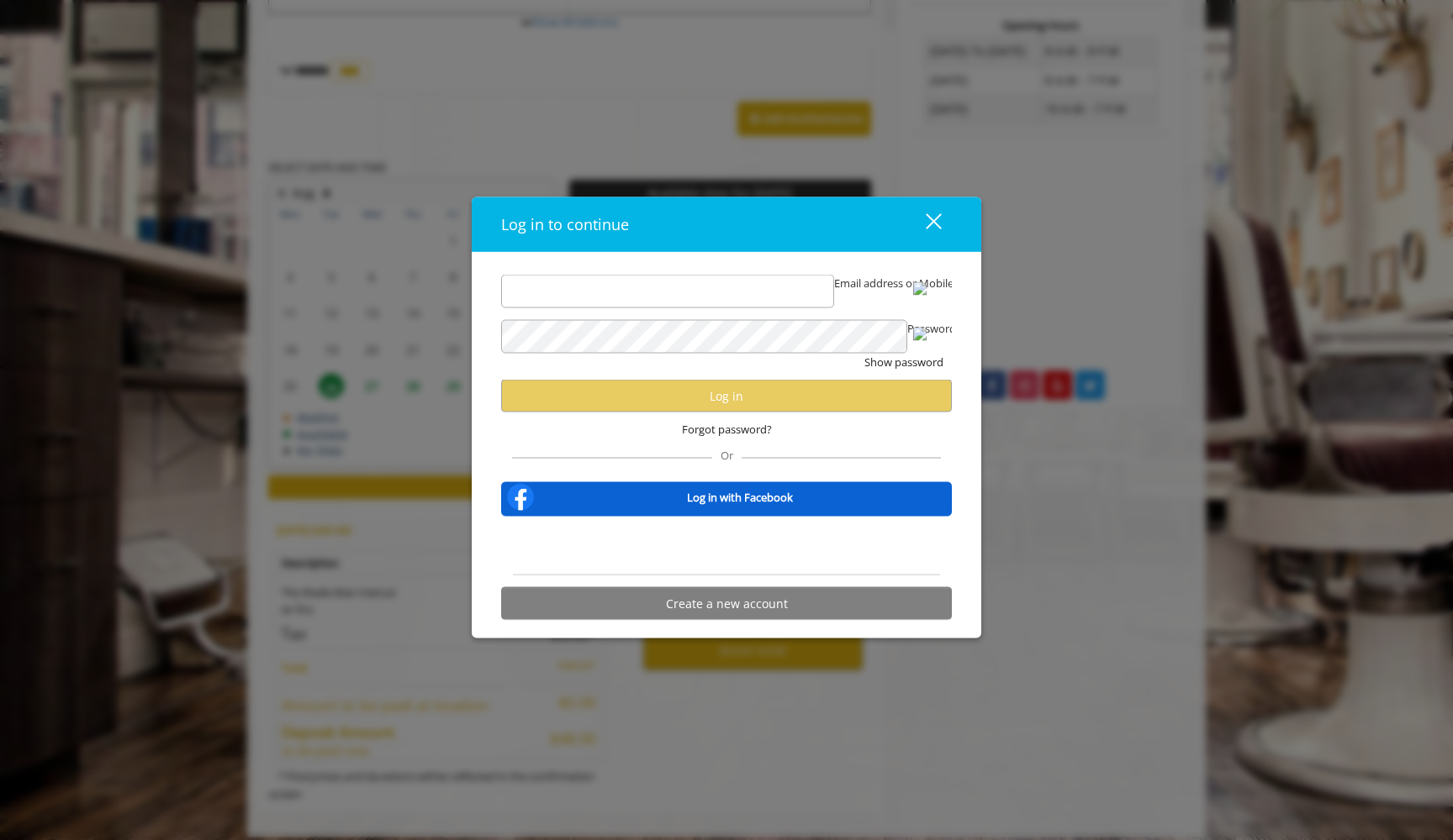
click at [704, 289] on input "Email address or Mobile number" at bounding box center [667, 291] width 333 height 33
click at [924, 289] on img at bounding box center [919, 289] width 13 height 13
click at [925, 294] on img at bounding box center [919, 289] width 13 height 13
click at [752, 291] on input "Email address or Mobile number" at bounding box center [667, 291] width 333 height 33
type input "**********"
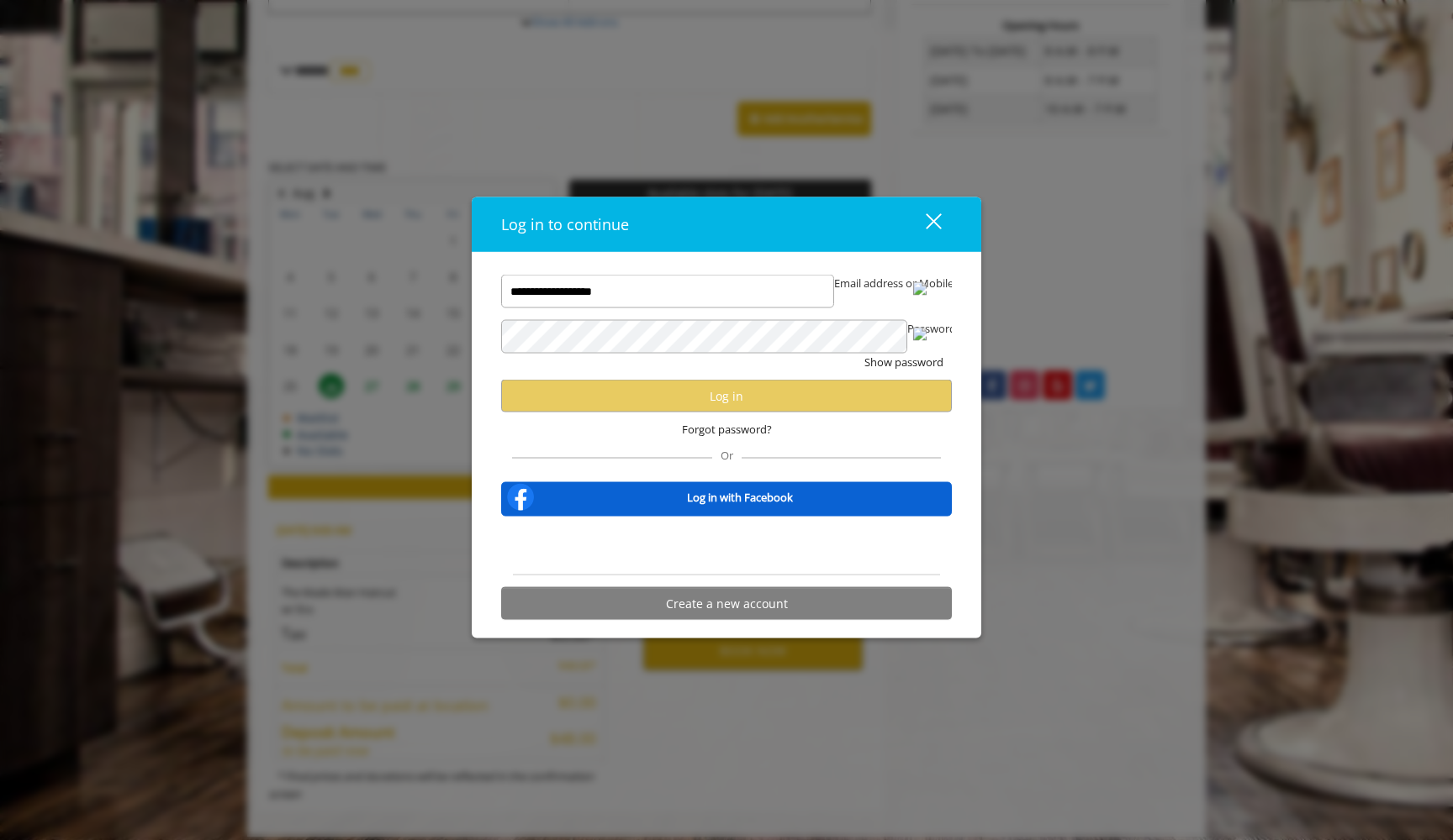
scroll to position [0, 0]
click at [745, 610] on button "Create a new account" at bounding box center [726, 603] width 451 height 32
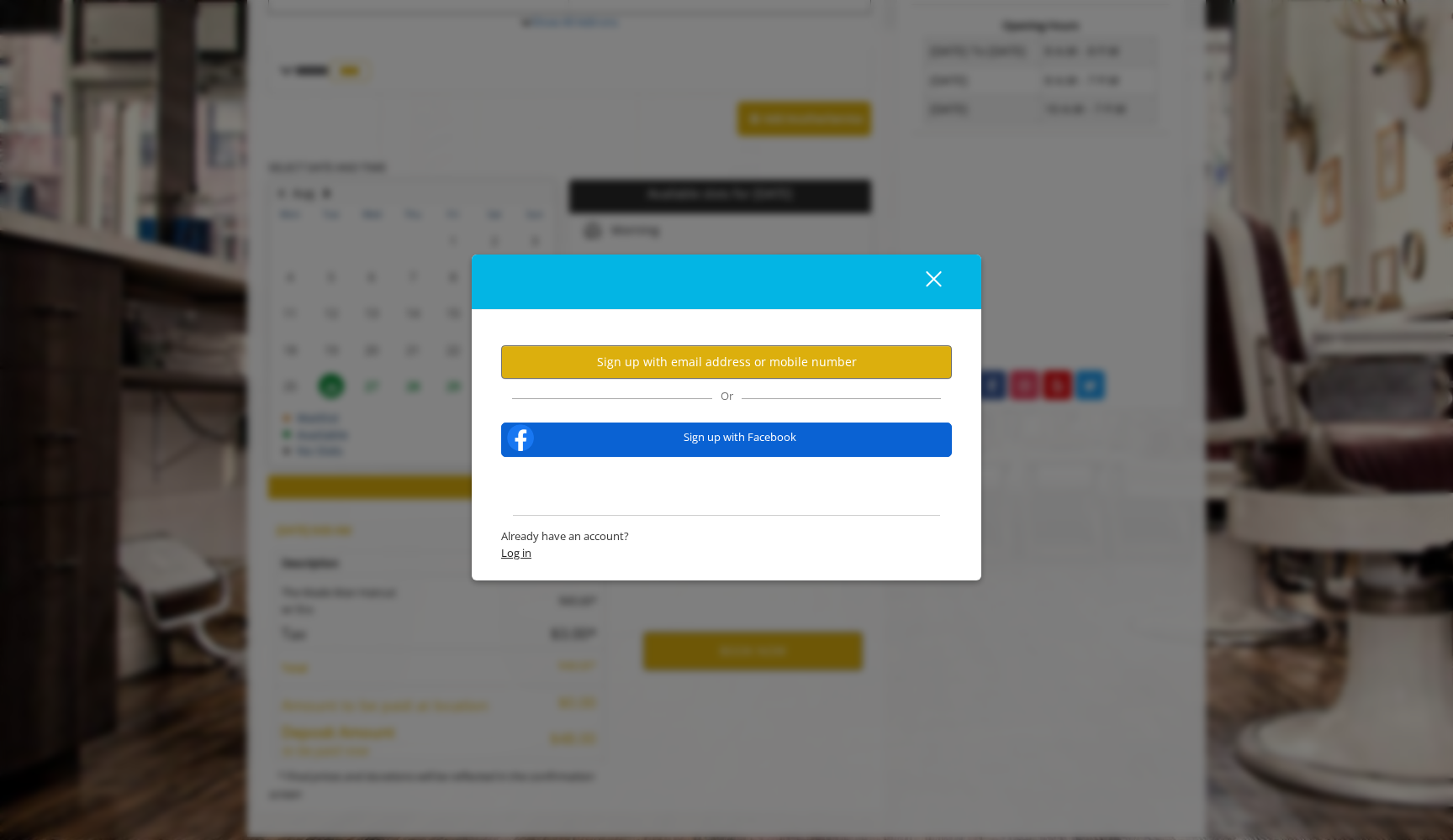
click at [521, 556] on span "Log in" at bounding box center [726, 553] width 451 height 18
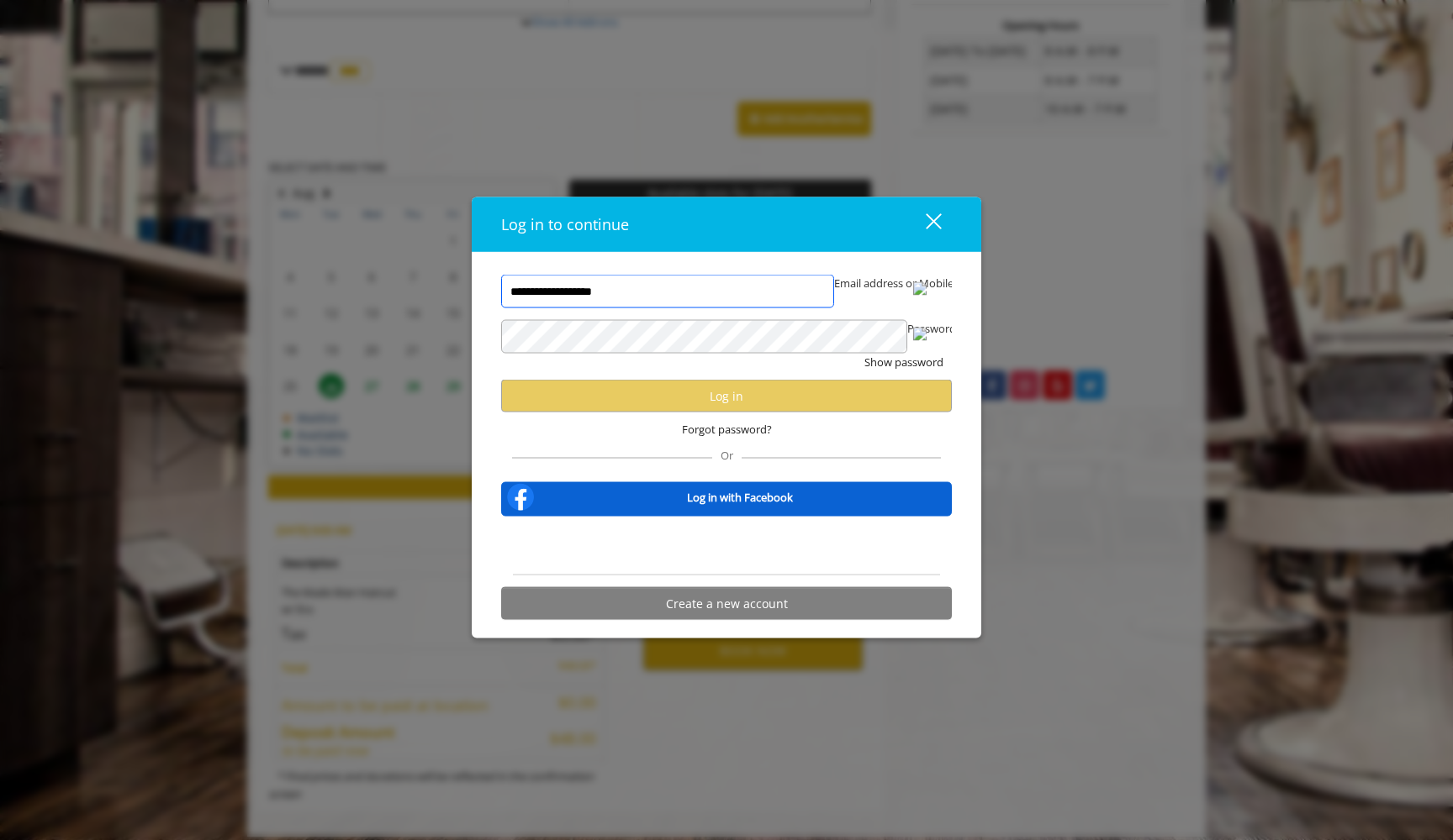
click at [677, 304] on input "**********" at bounding box center [667, 291] width 333 height 33
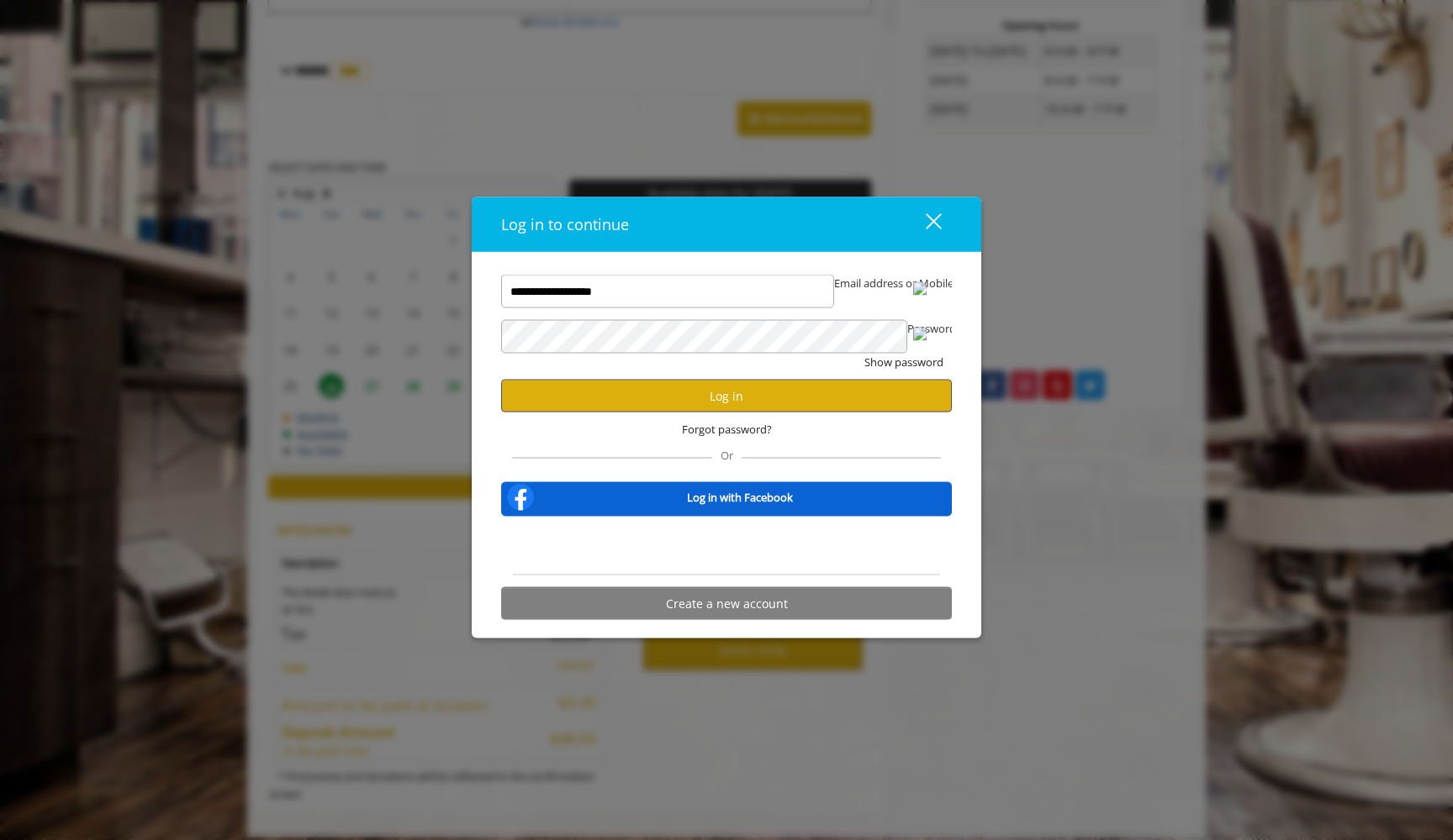
click at [731, 391] on button "Log in" at bounding box center [726, 396] width 451 height 32
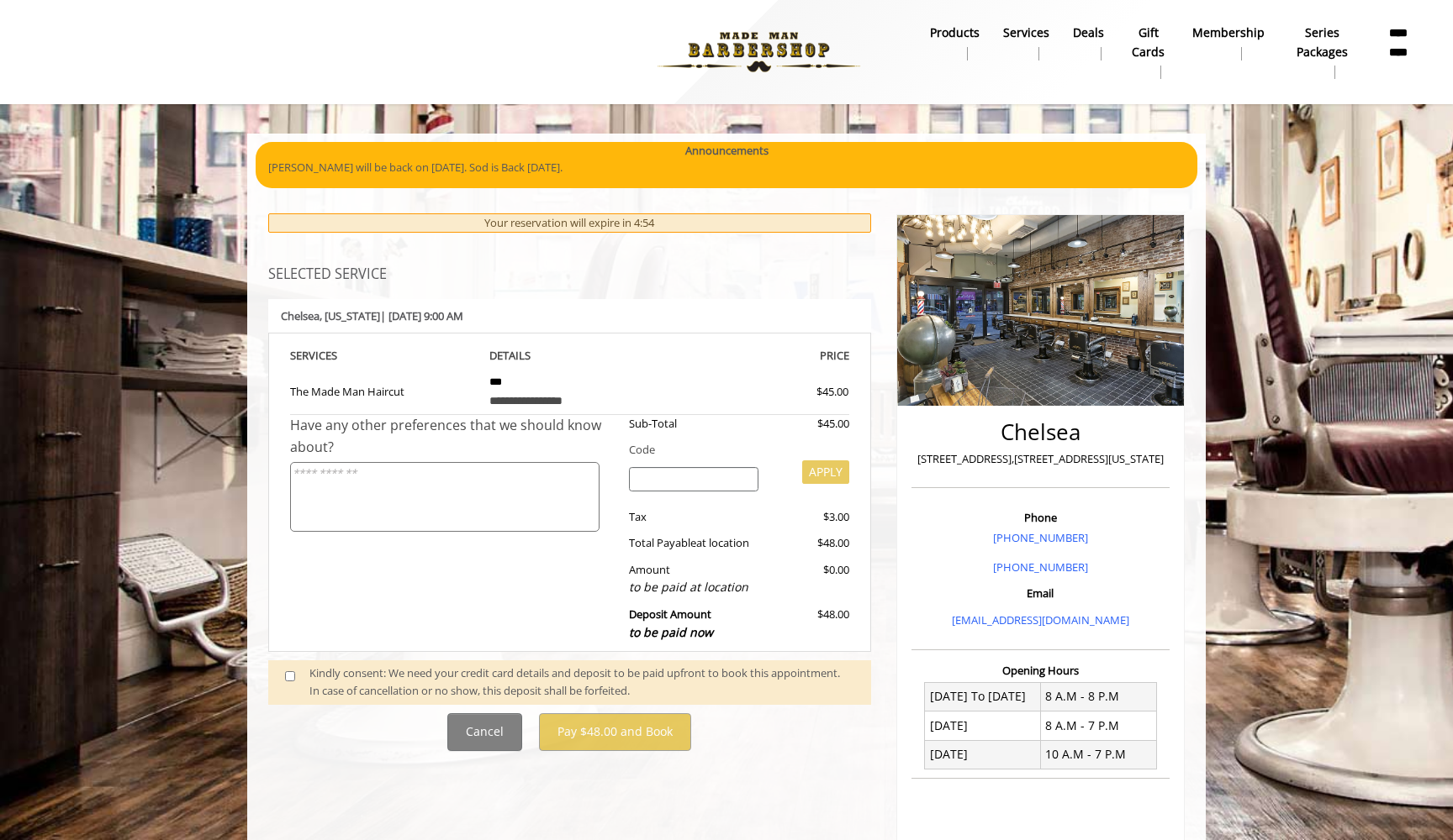
click at [300, 668] on span at bounding box center [297, 682] width 50 height 35
click at [281, 667] on span at bounding box center [297, 682] width 50 height 35
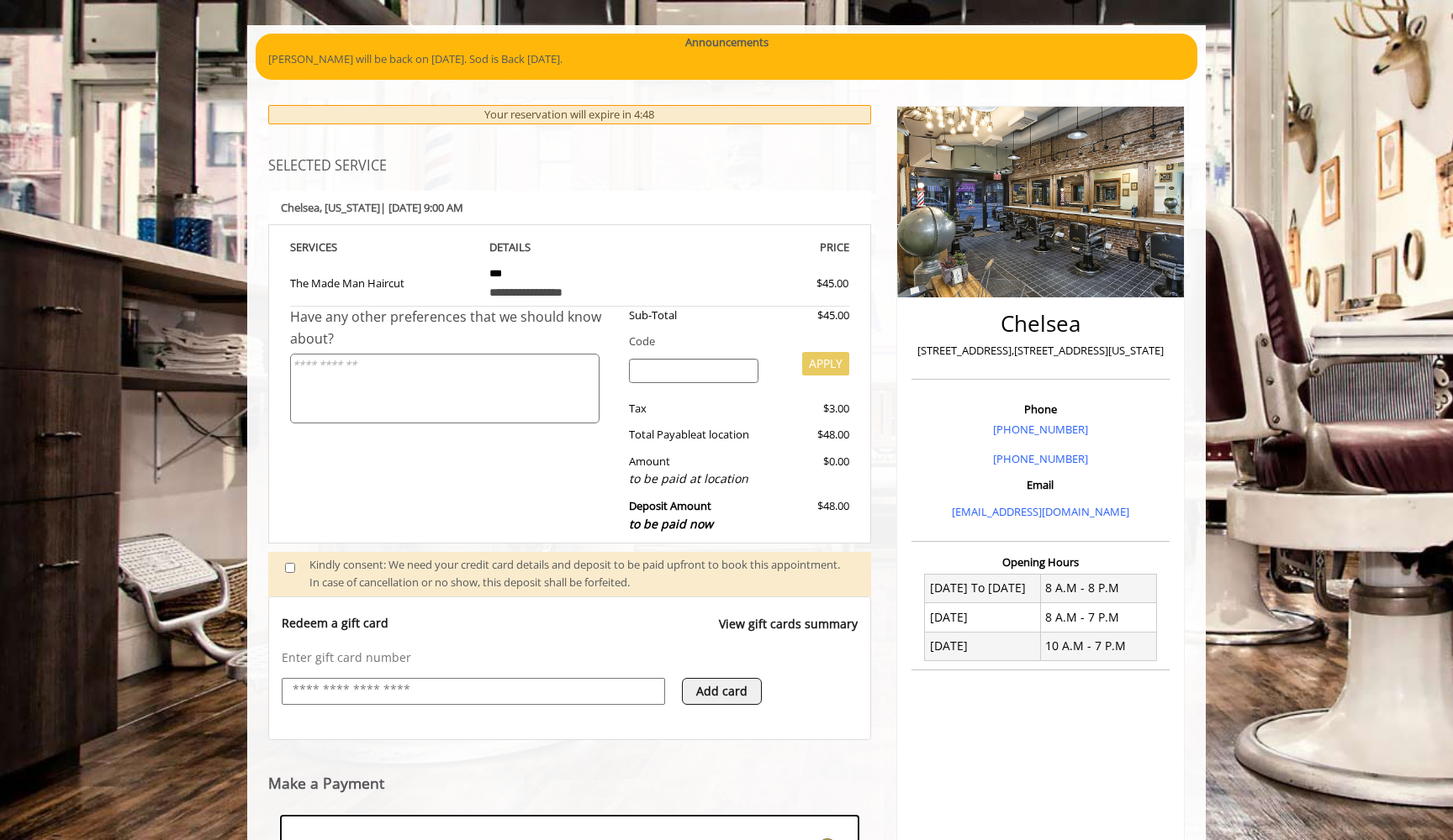
scroll to position [110, 0]
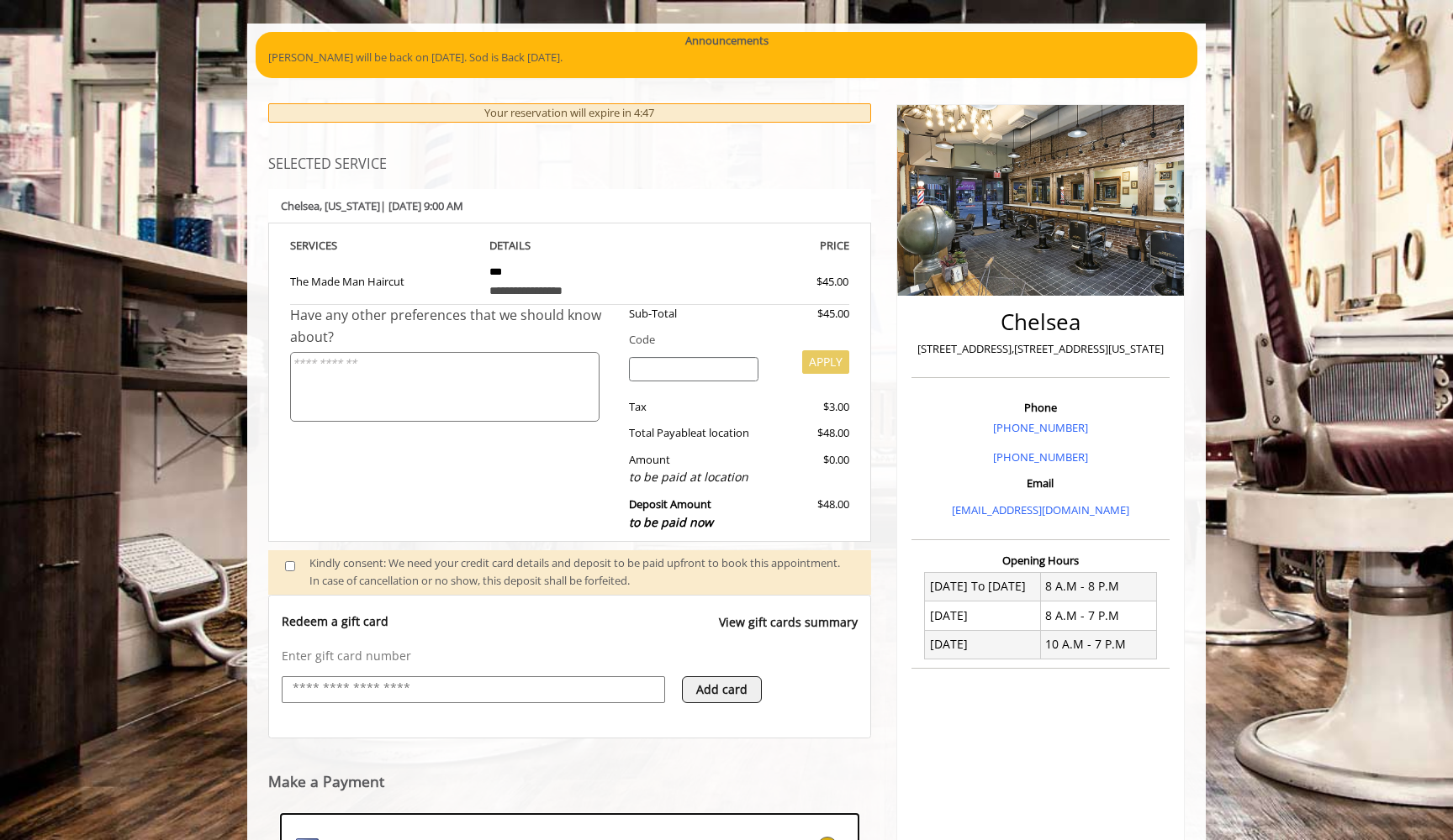
click at [460, 464] on div "Have any other preferences that we should know about?" at bounding box center [453, 423] width 326 height 235
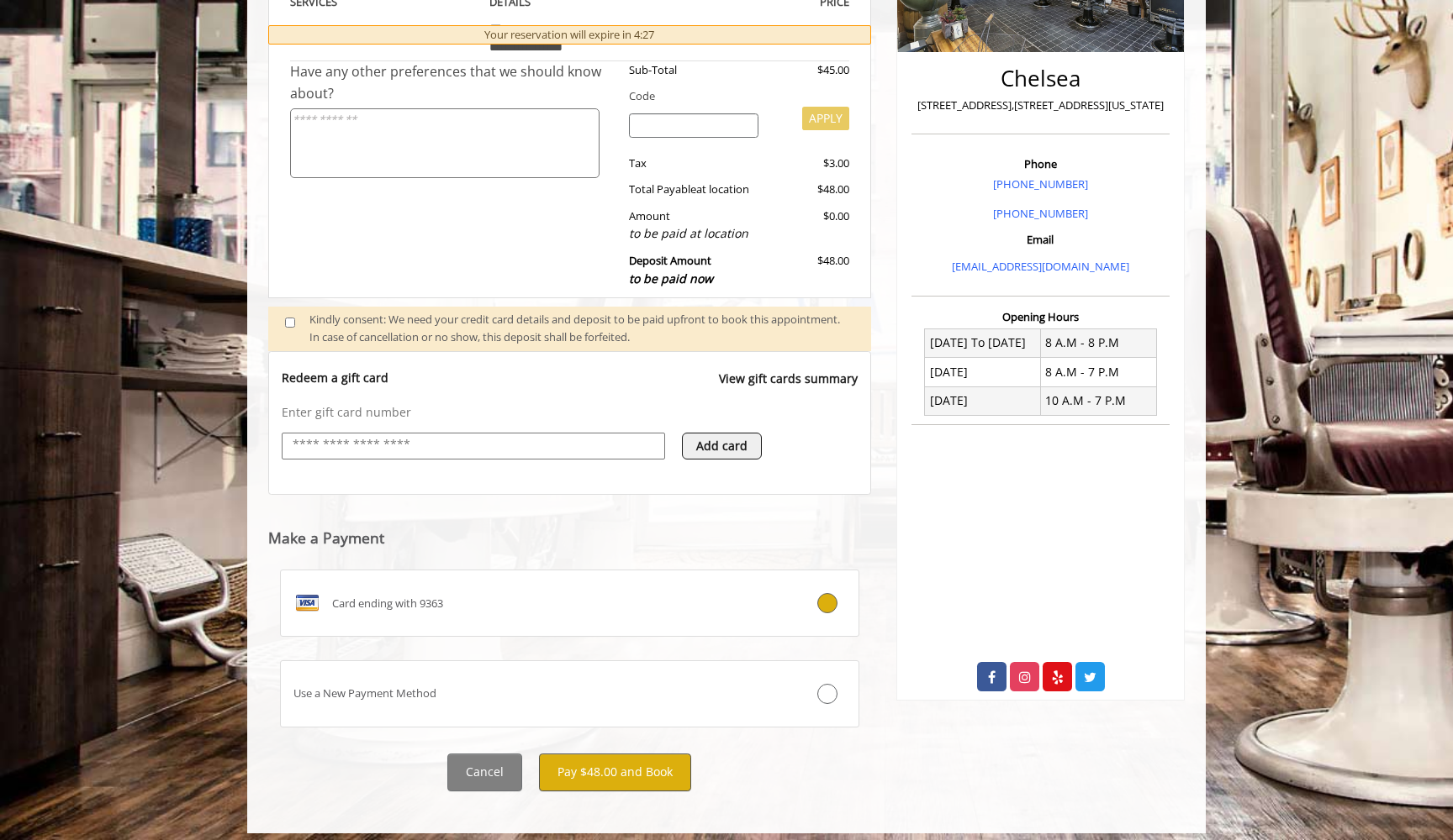
scroll to position [353, 0]
click at [584, 760] on button "Pay $48.00 and Book" at bounding box center [615, 774] width 152 height 38
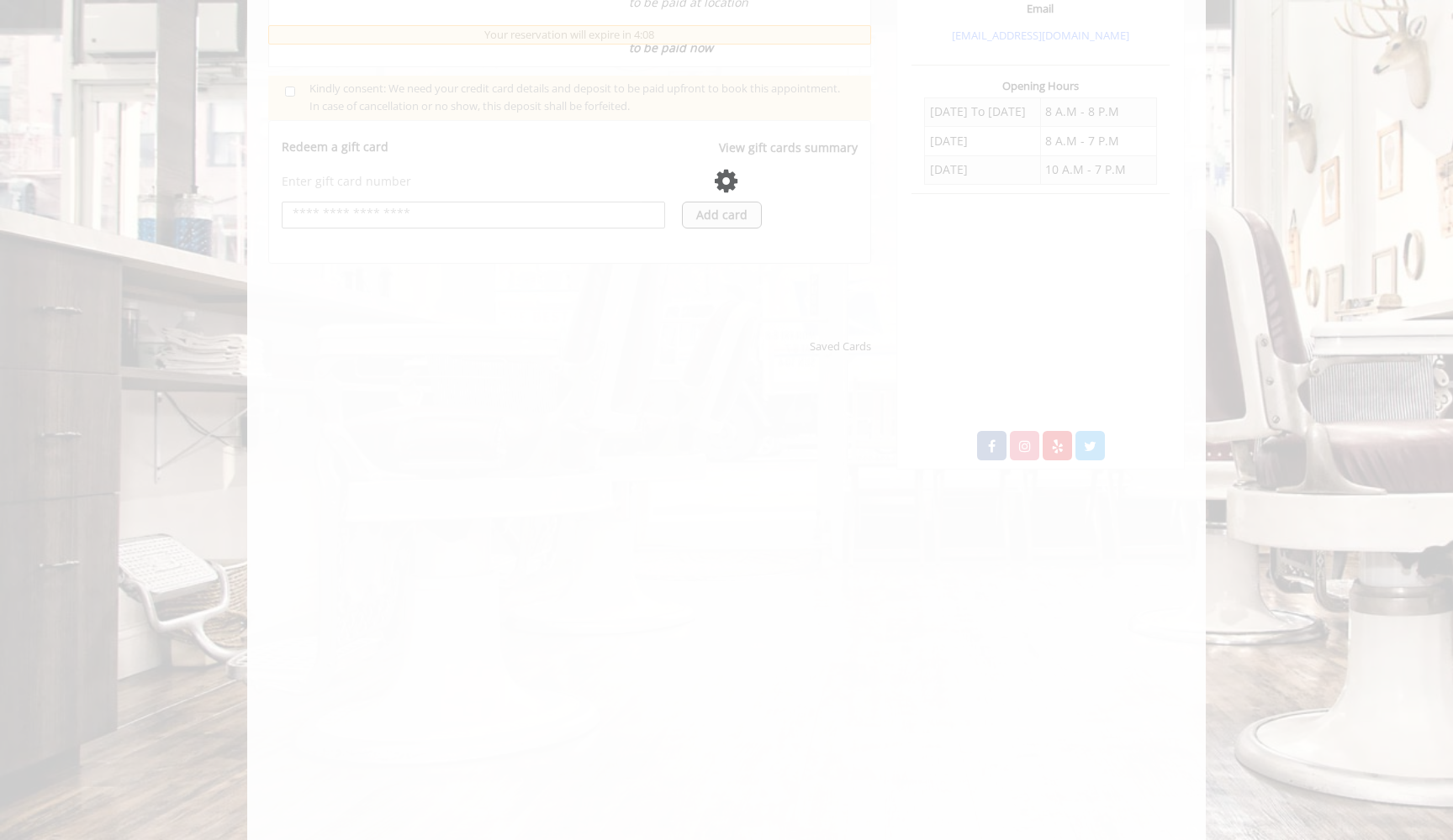
scroll to position [622, 0]
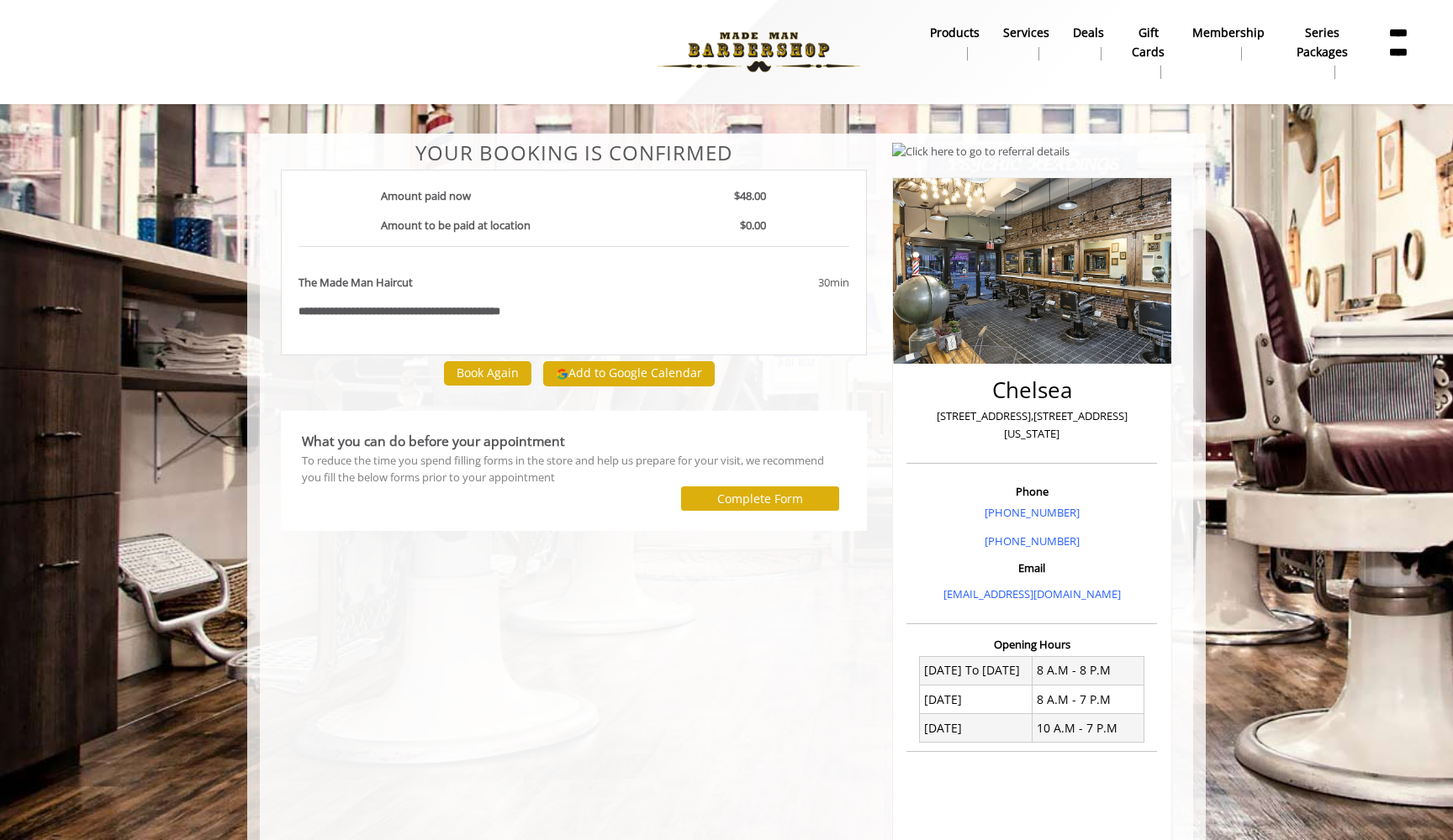
scroll to position [217, 0]
